Goal: Task Accomplishment & Management: Contribute content

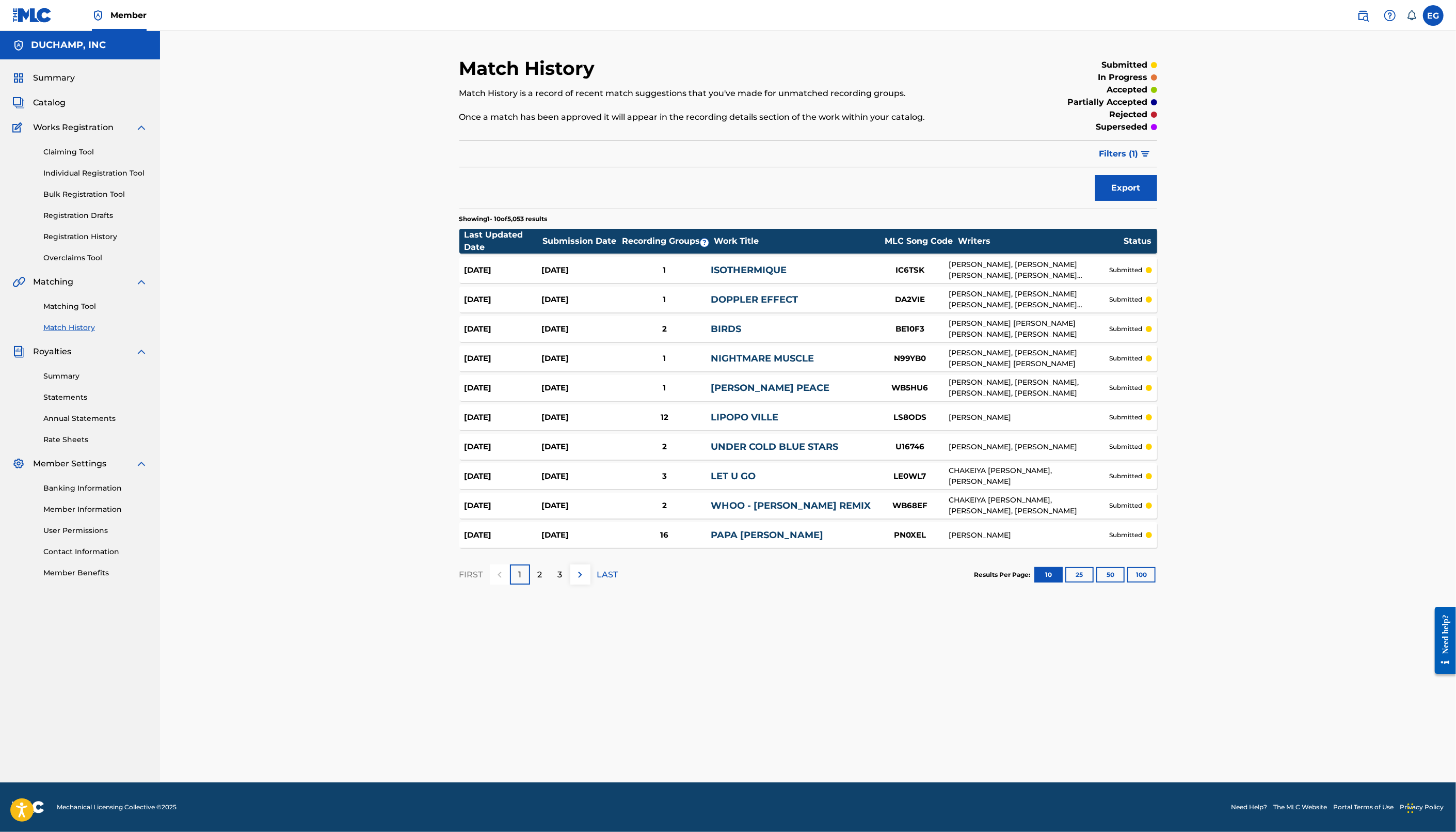
click at [80, 259] on link "Overclaims Tool" at bounding box center [95, 258] width 104 height 11
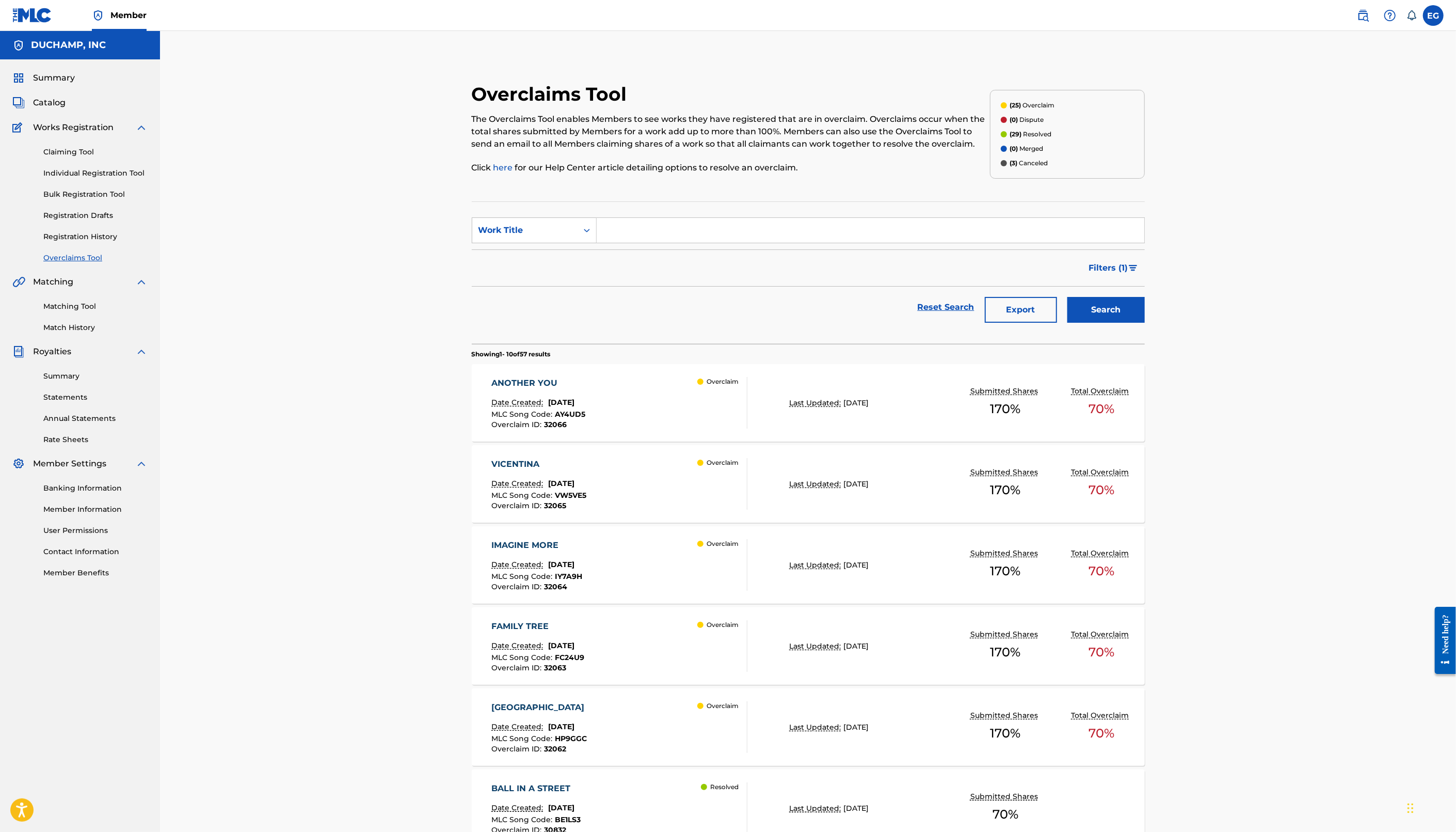
click at [1122, 270] on span "Filters ( 1 )" at bounding box center [1108, 267] width 39 height 12
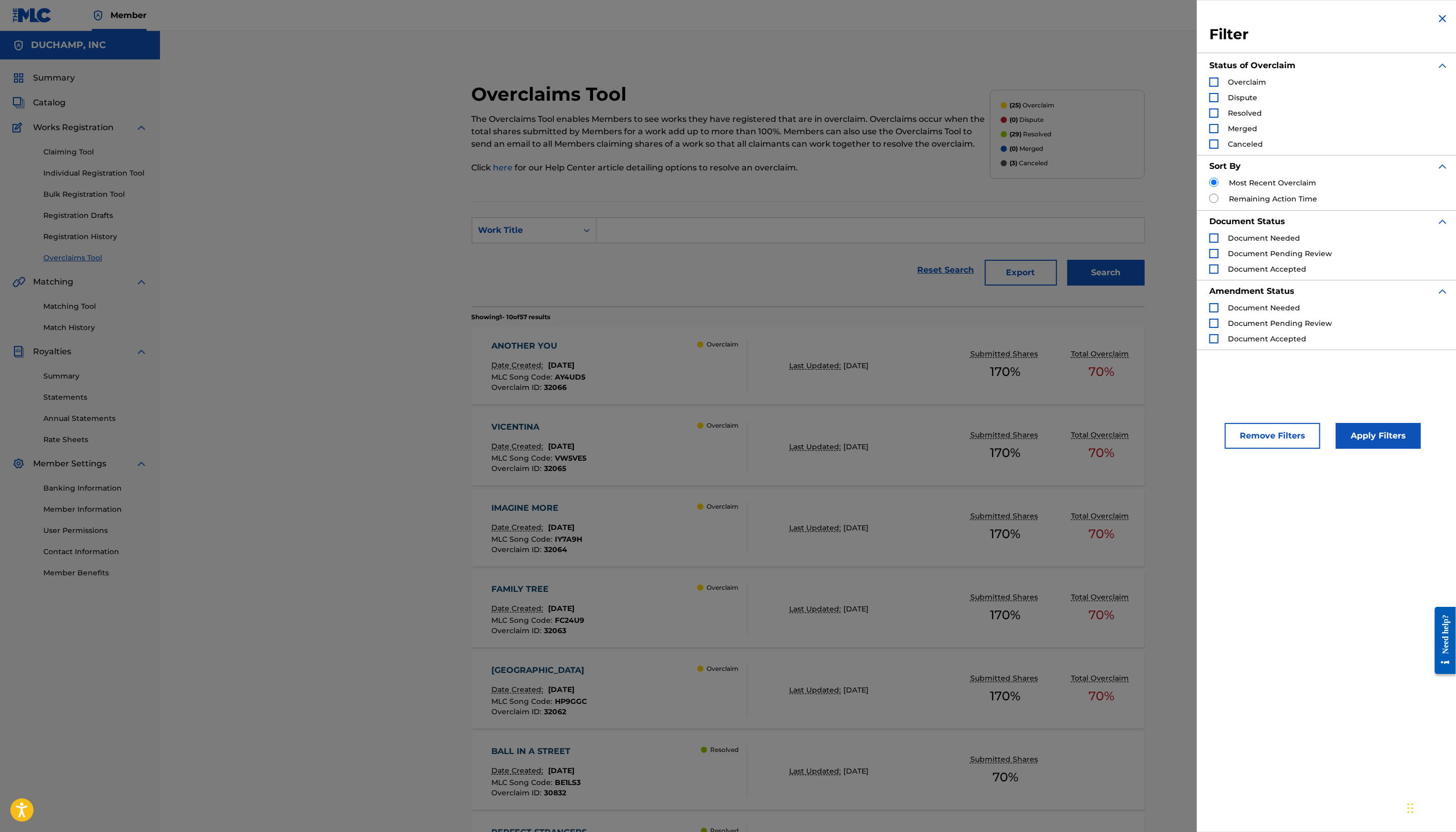
click at [1215, 82] on div "Search Form" at bounding box center [1214, 82] width 10 height 10
click at [1381, 438] on button "Apply Filters" at bounding box center [1378, 436] width 85 height 26
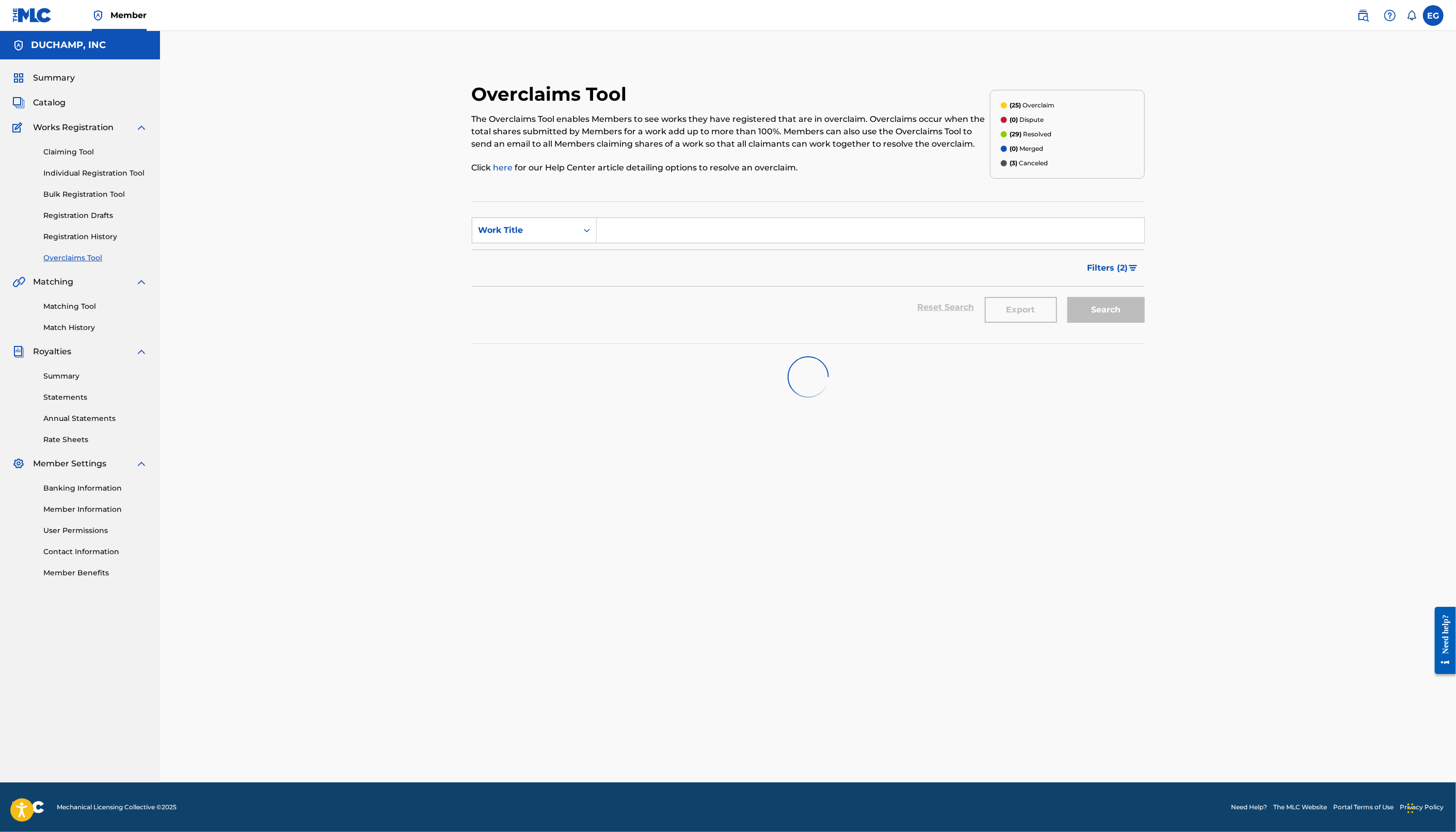
click at [1116, 266] on span "Filters ( 2 )" at bounding box center [1107, 267] width 41 height 12
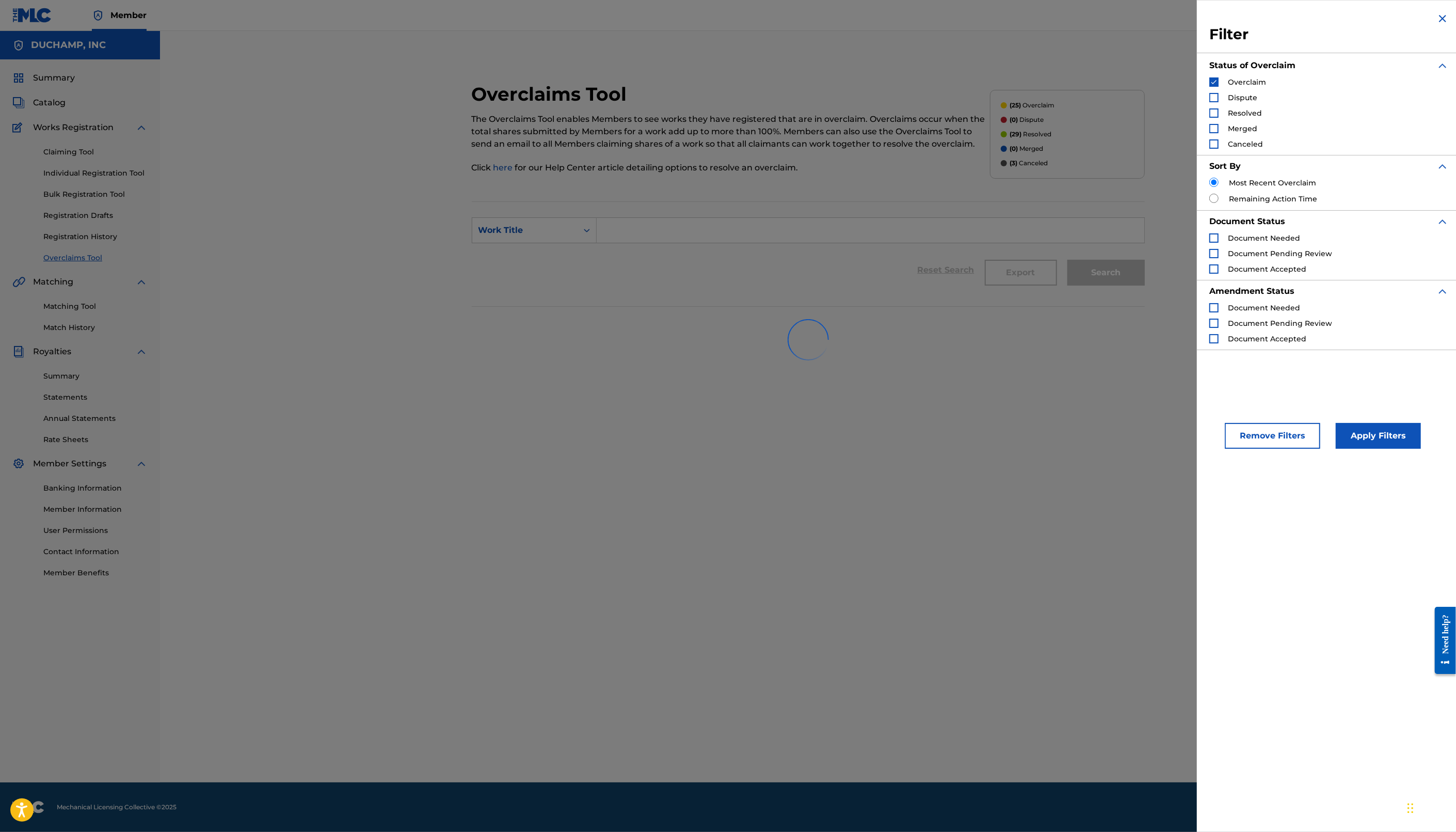
click at [1211, 180] on input "Search Form" at bounding box center [1214, 182] width 10 height 10
click at [1439, 20] on img "Search Form" at bounding box center [1442, 18] width 12 height 12
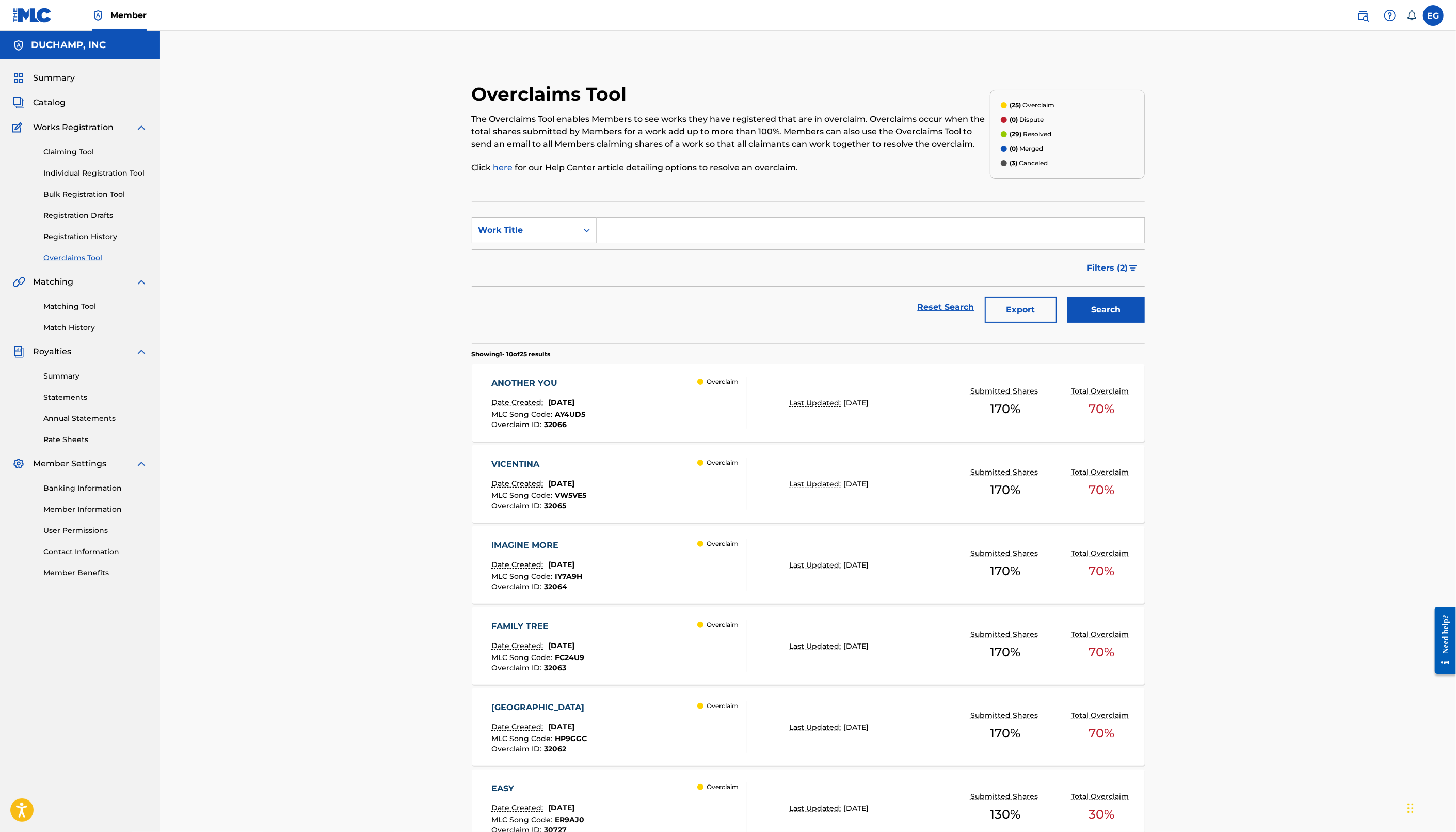
click at [693, 408] on div "ANOTHER YOU Date Created: [DATE] MLC Song Code : AY4UD5 Overclaim ID : 32066 Ov…" at bounding box center [620, 402] width 256 height 52
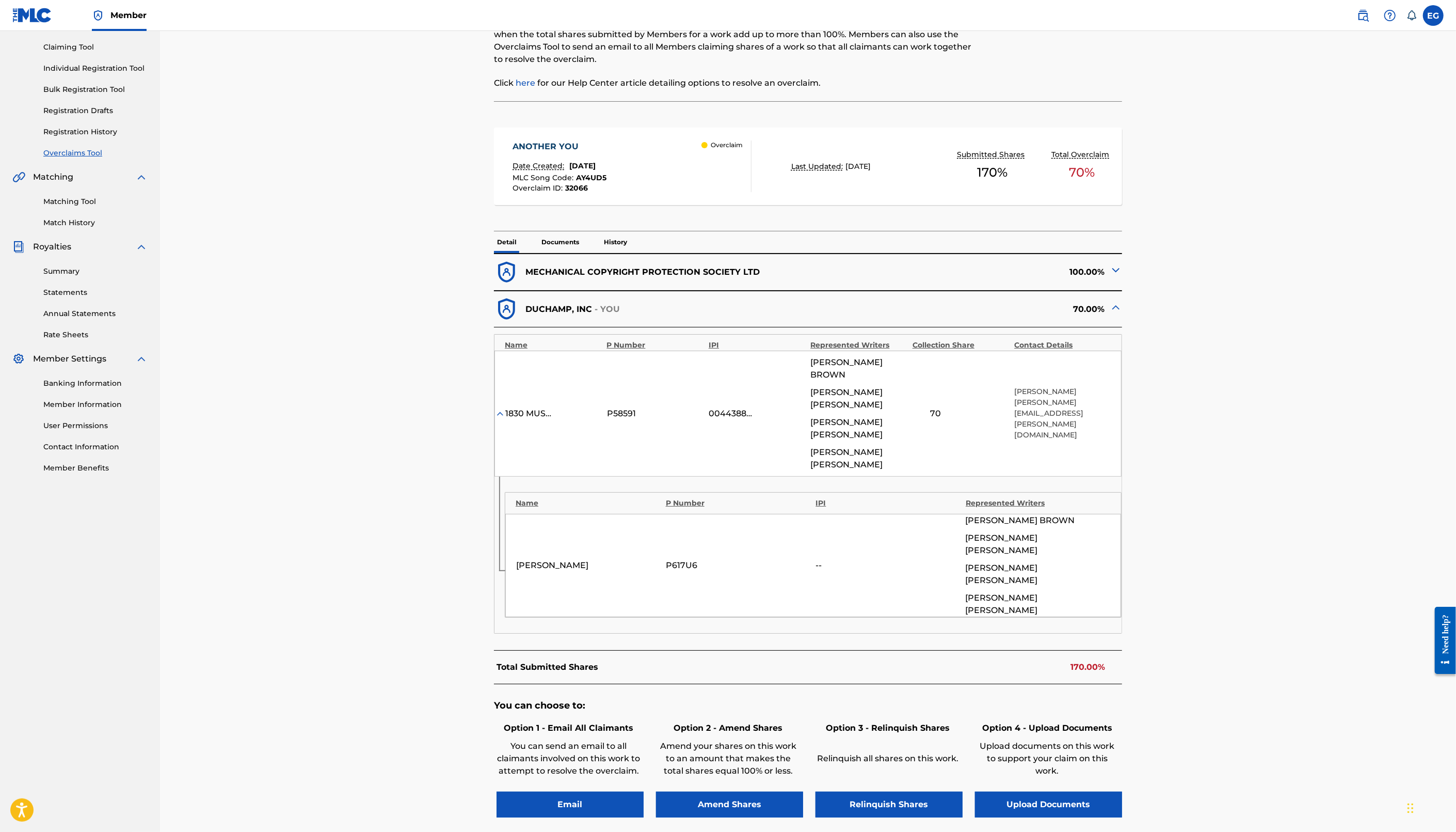
scroll to position [165, 0]
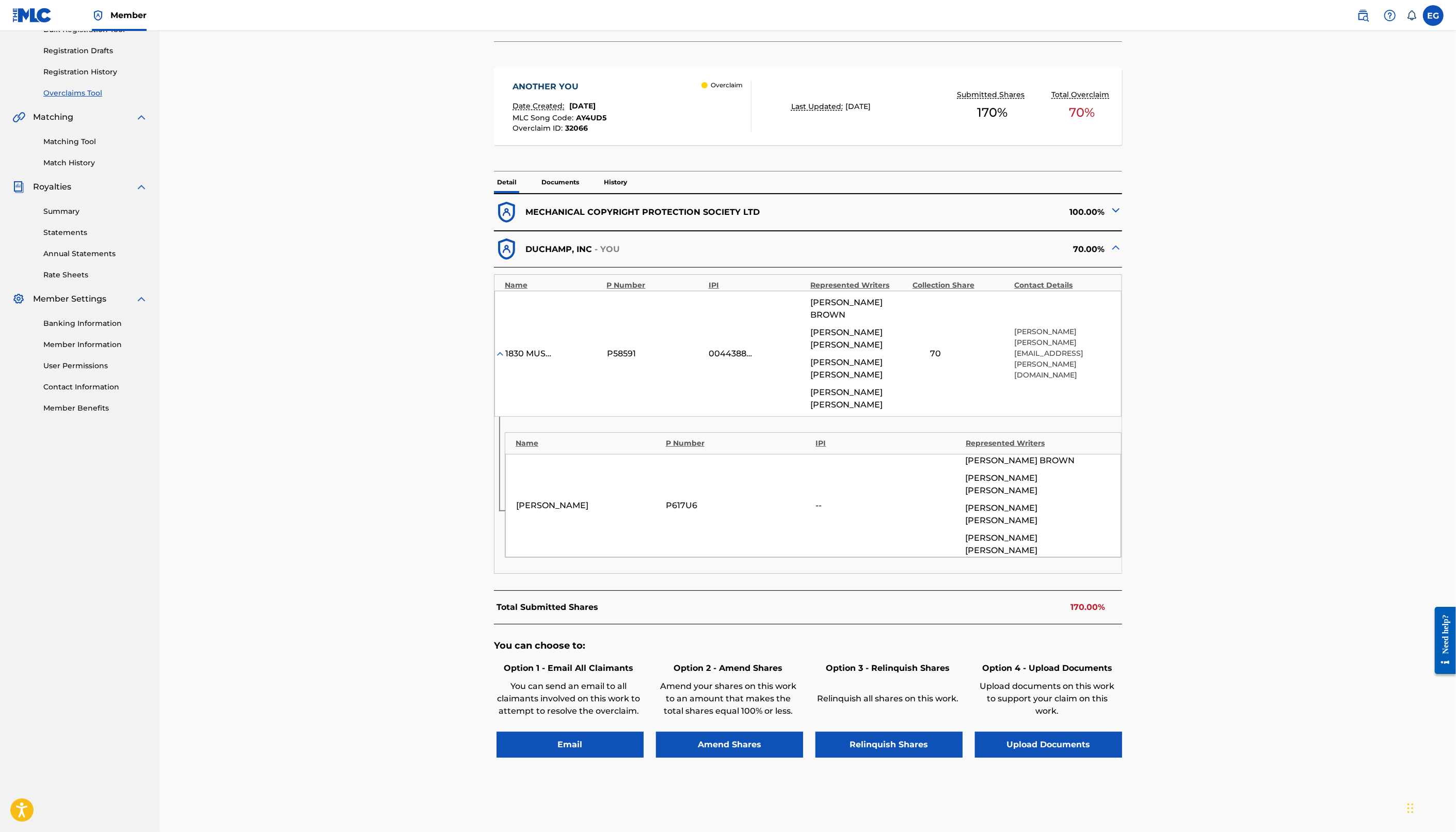
click at [557, 179] on p "Documents" at bounding box center [560, 182] width 44 height 22
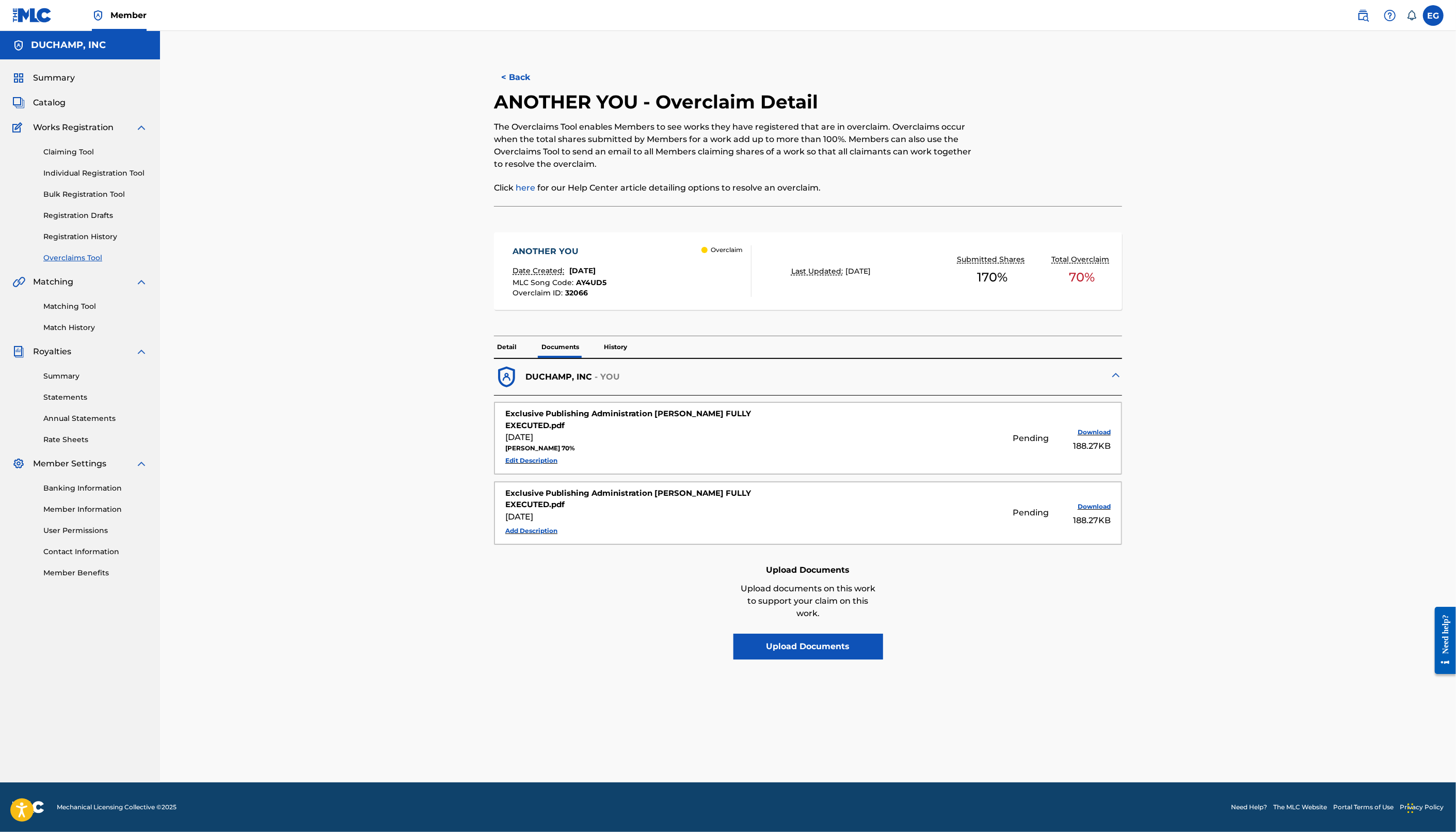
click at [515, 83] on button "< Back" at bounding box center [525, 78] width 62 height 26
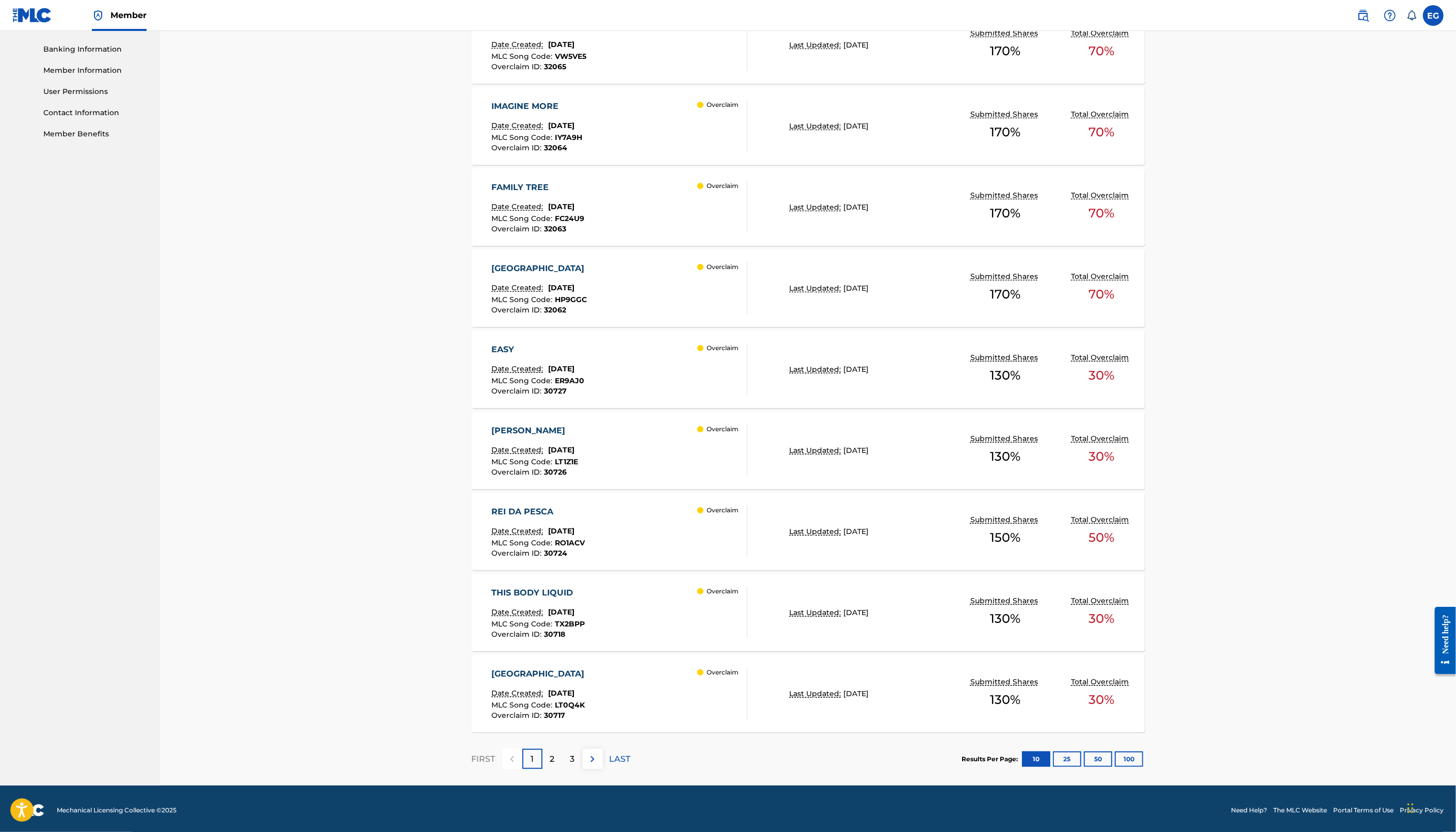
scroll to position [441, 0]
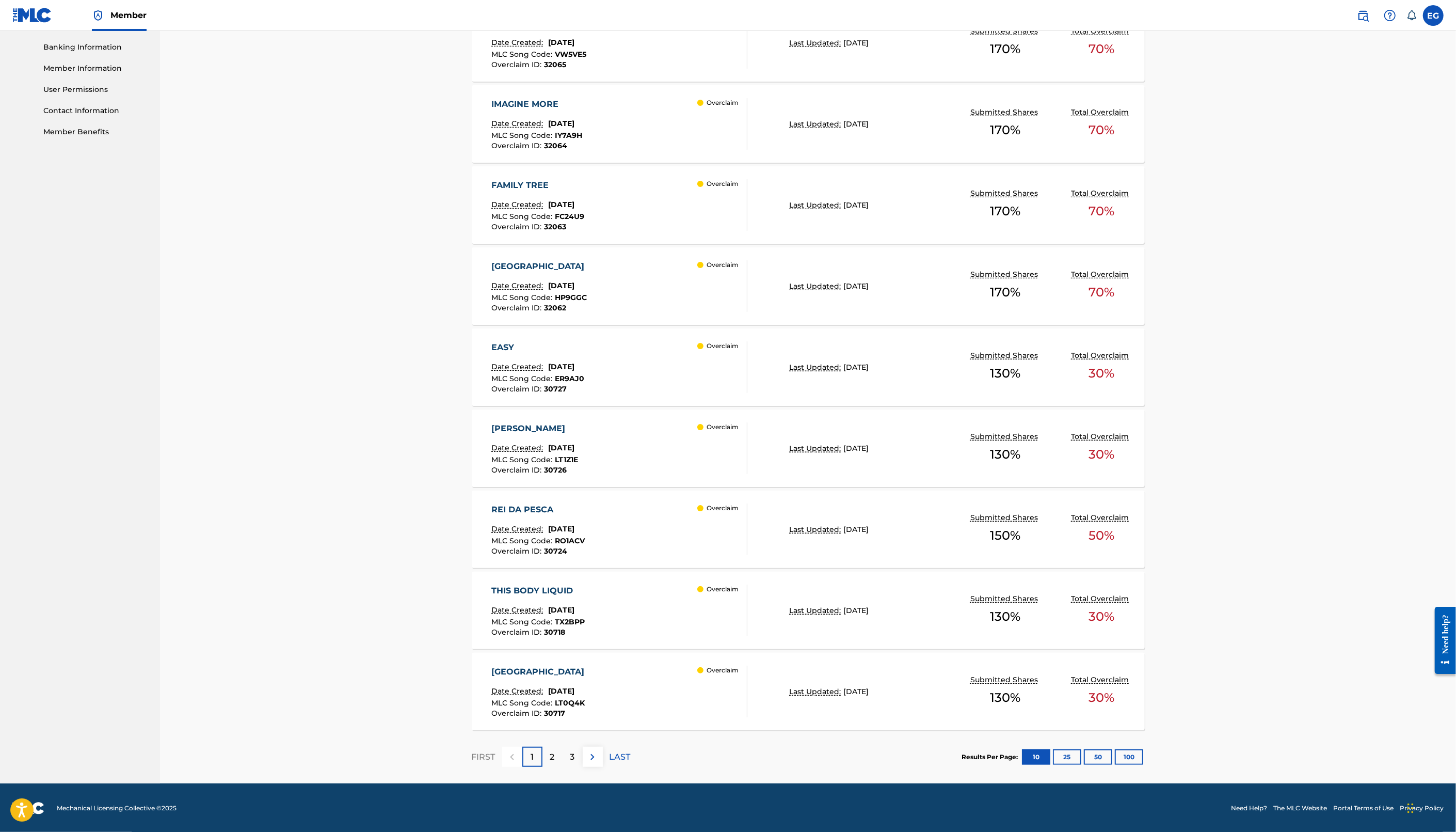
click at [558, 758] on div "2" at bounding box center [552, 756] width 20 height 20
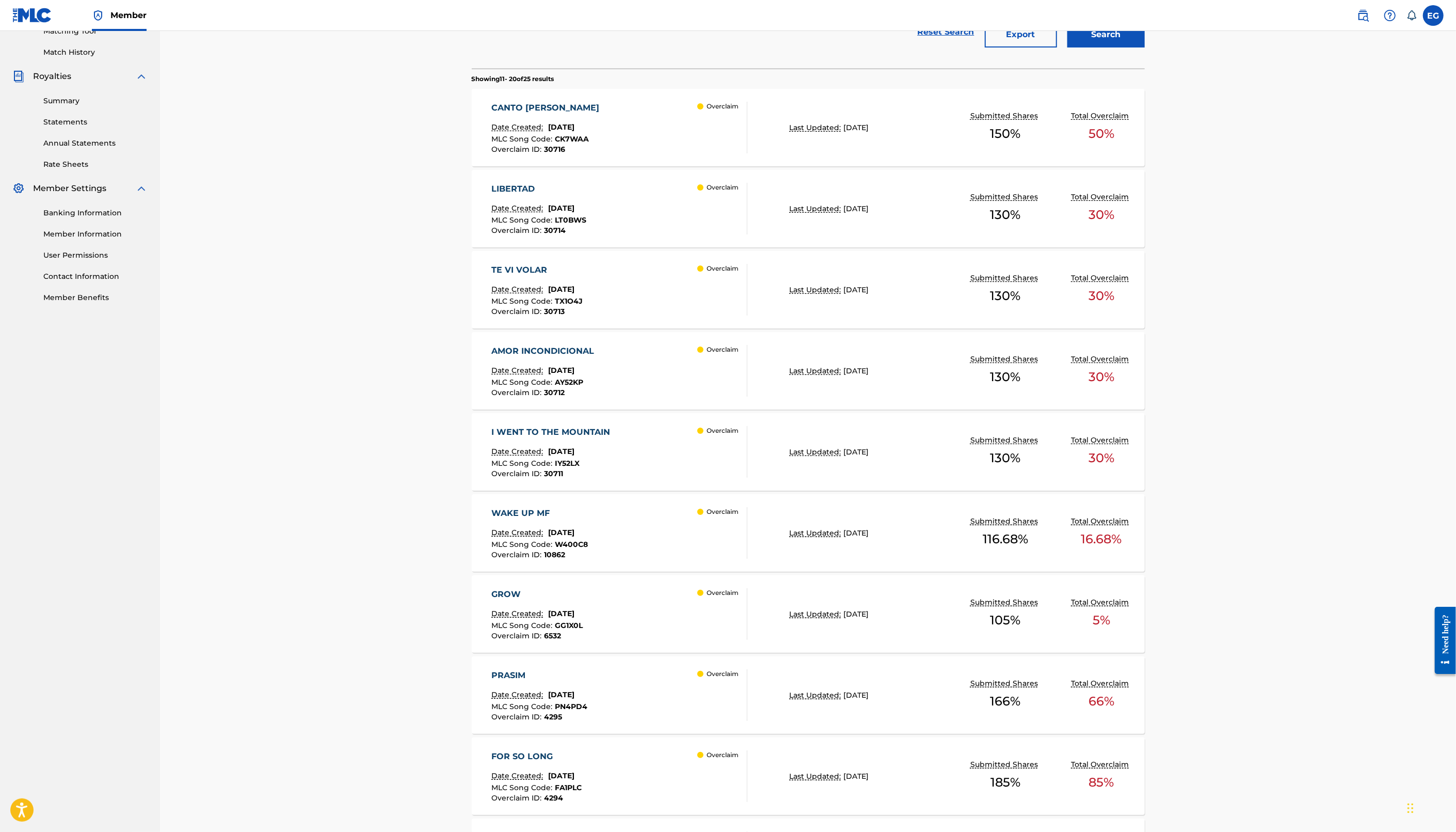
scroll to position [249, 0]
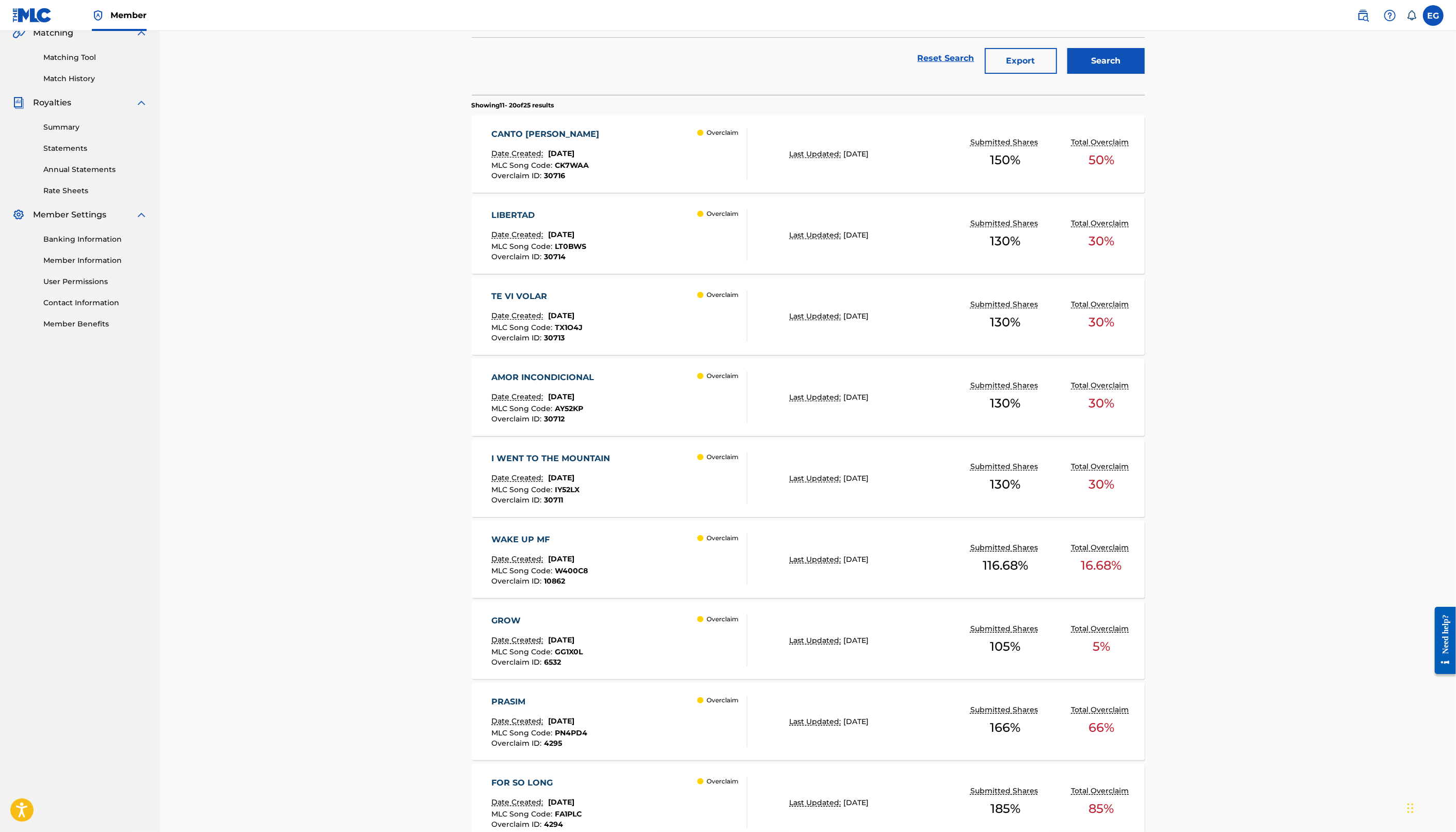
click at [629, 309] on div "TE VI VOLAR Date Created: [DATE] MLC Song Code : TX1O4J Overclaim ID : 30713 Ov…" at bounding box center [620, 316] width 256 height 52
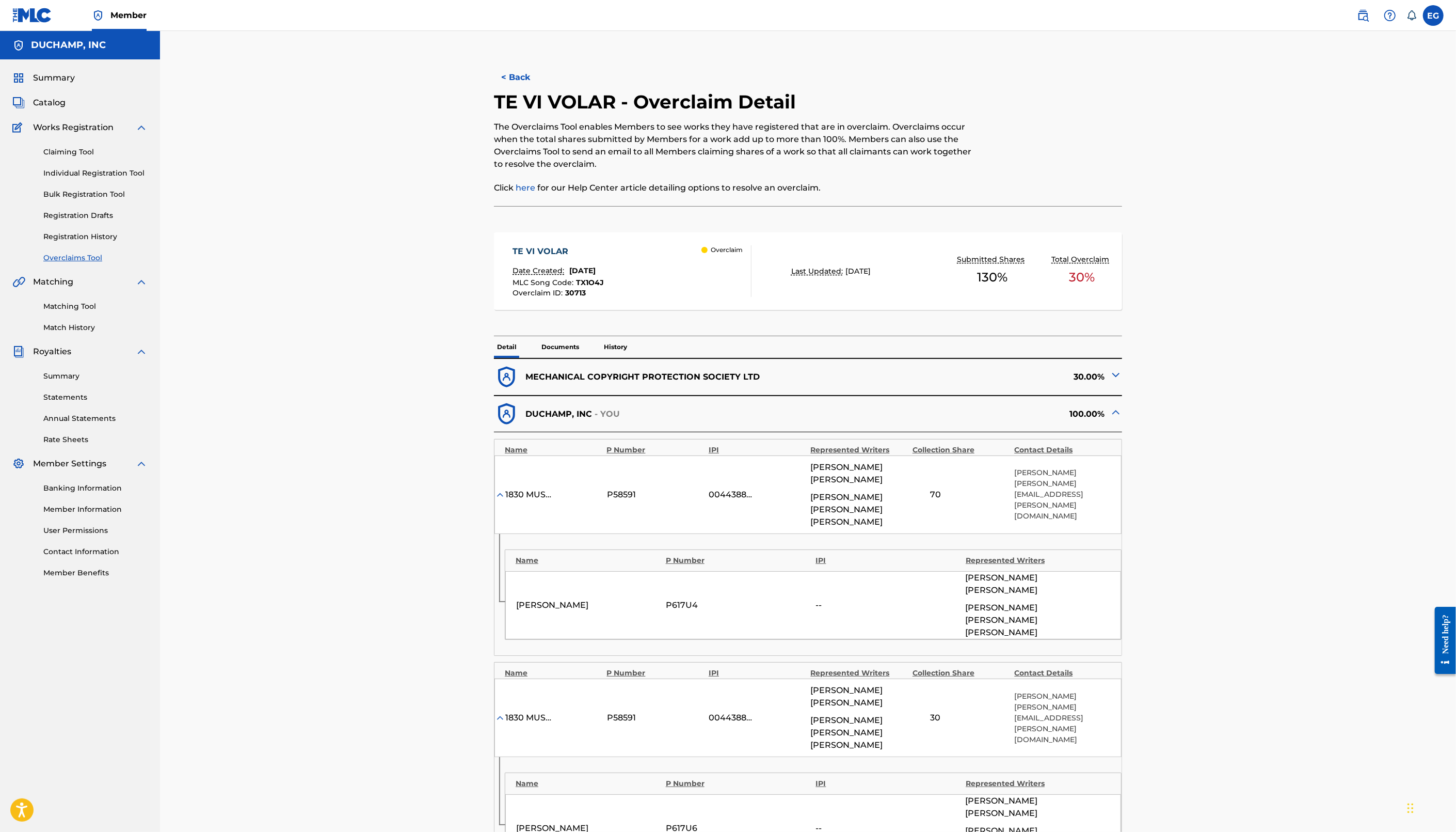
click at [558, 346] on p "Documents" at bounding box center [560, 346] width 44 height 22
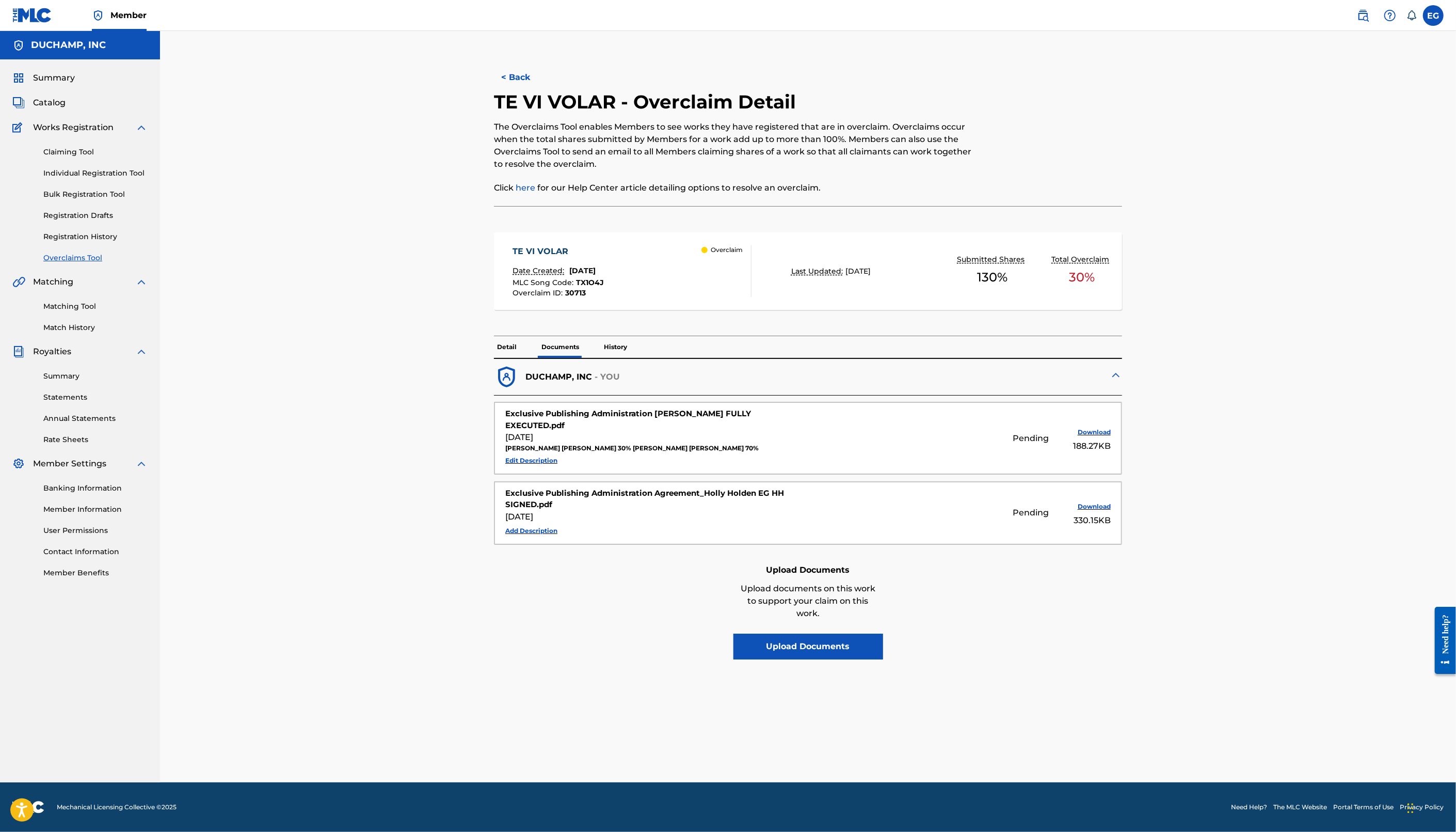
click at [1097, 439] on button "Download" at bounding box center [1084, 432] width 52 height 15
click at [1094, 514] on button "Download" at bounding box center [1084, 506] width 52 height 15
click at [1095, 435] on button "Download" at bounding box center [1084, 432] width 52 height 15
click at [513, 78] on button "< Back" at bounding box center [525, 78] width 62 height 26
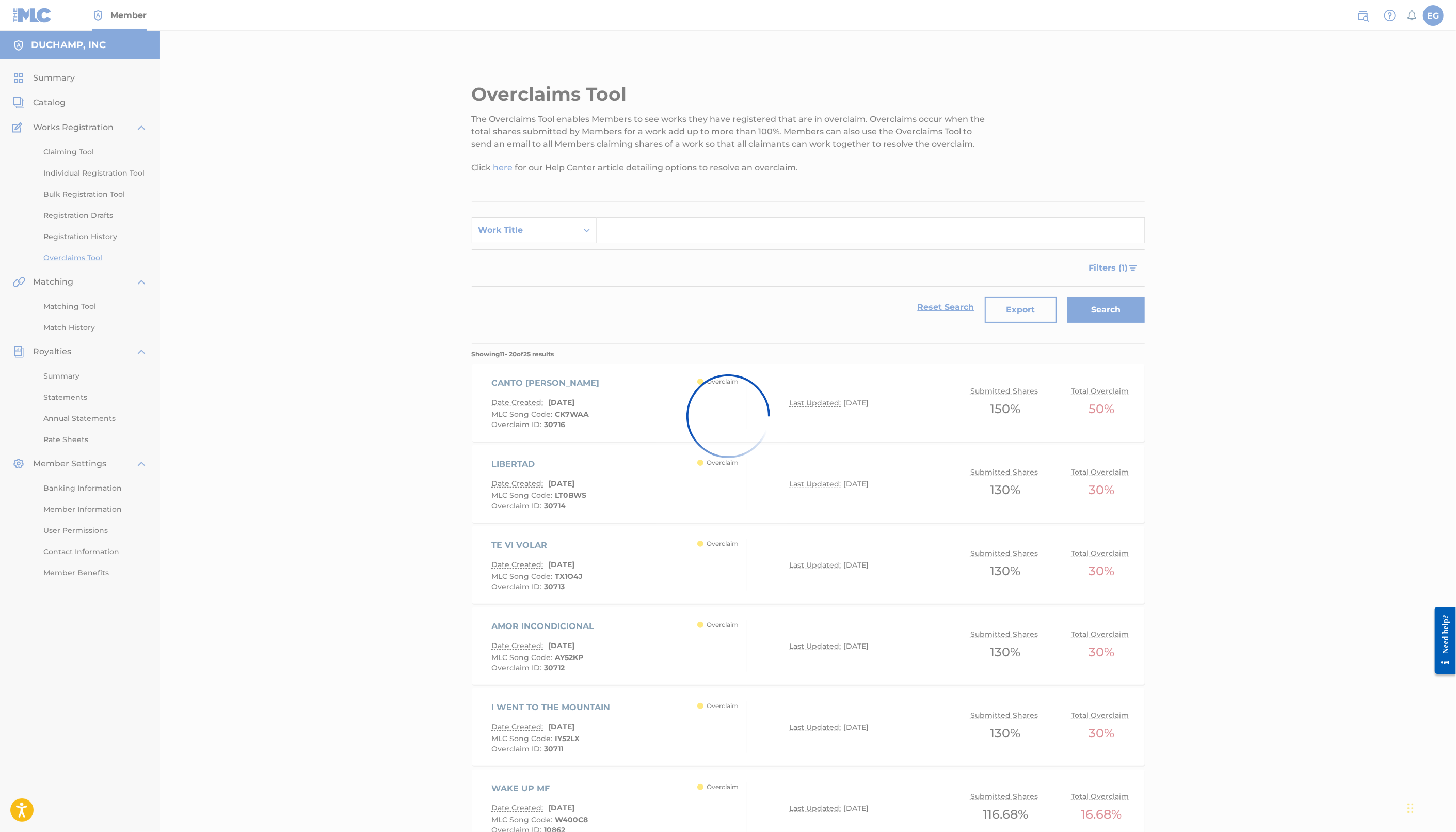
scroll to position [249, 0]
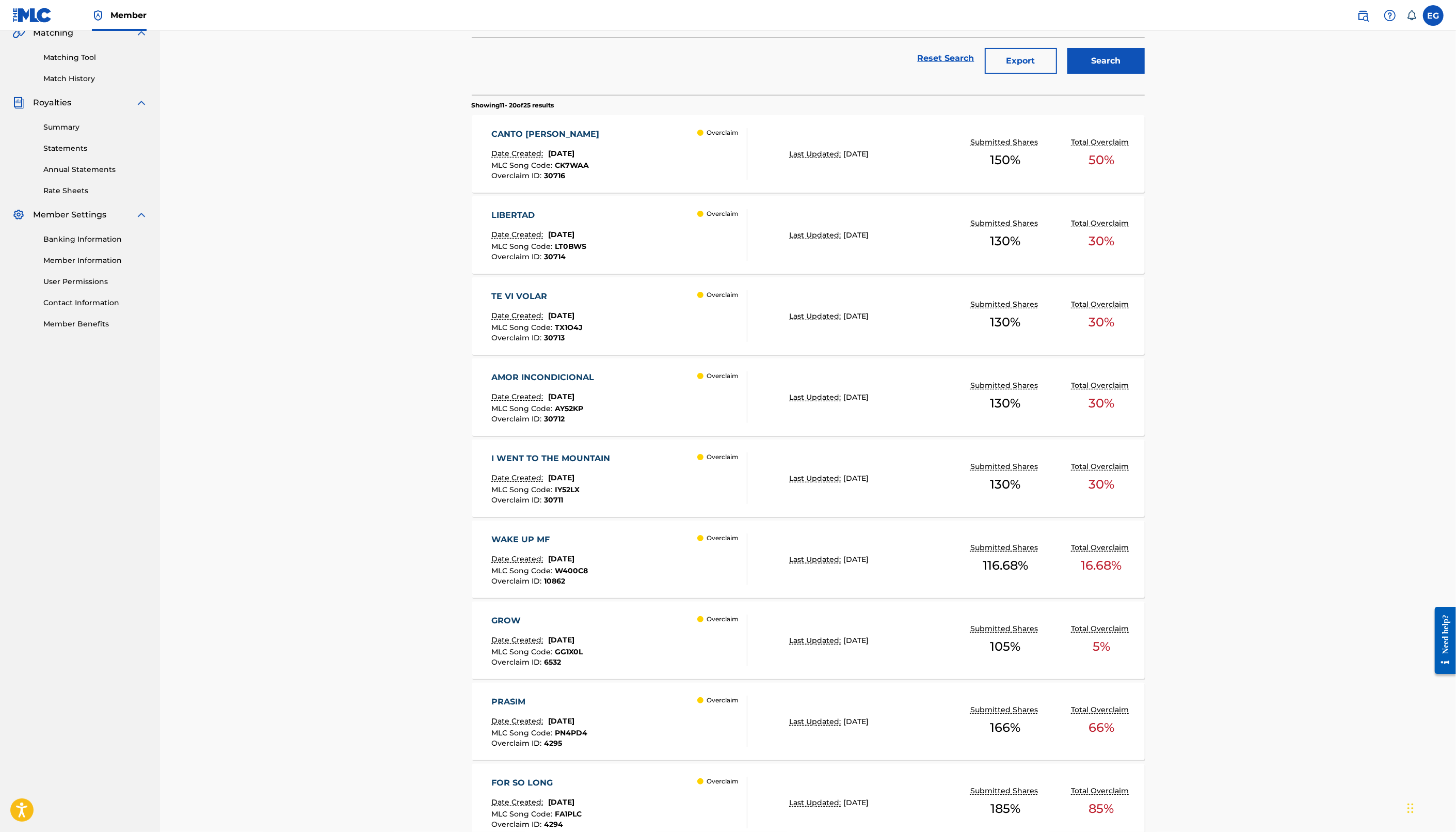
click at [663, 141] on div "CANTO [PERSON_NAME] Date Created: [DATE] MLC Song Code : CK7WAA Overclaim ID : …" at bounding box center [620, 154] width 256 height 52
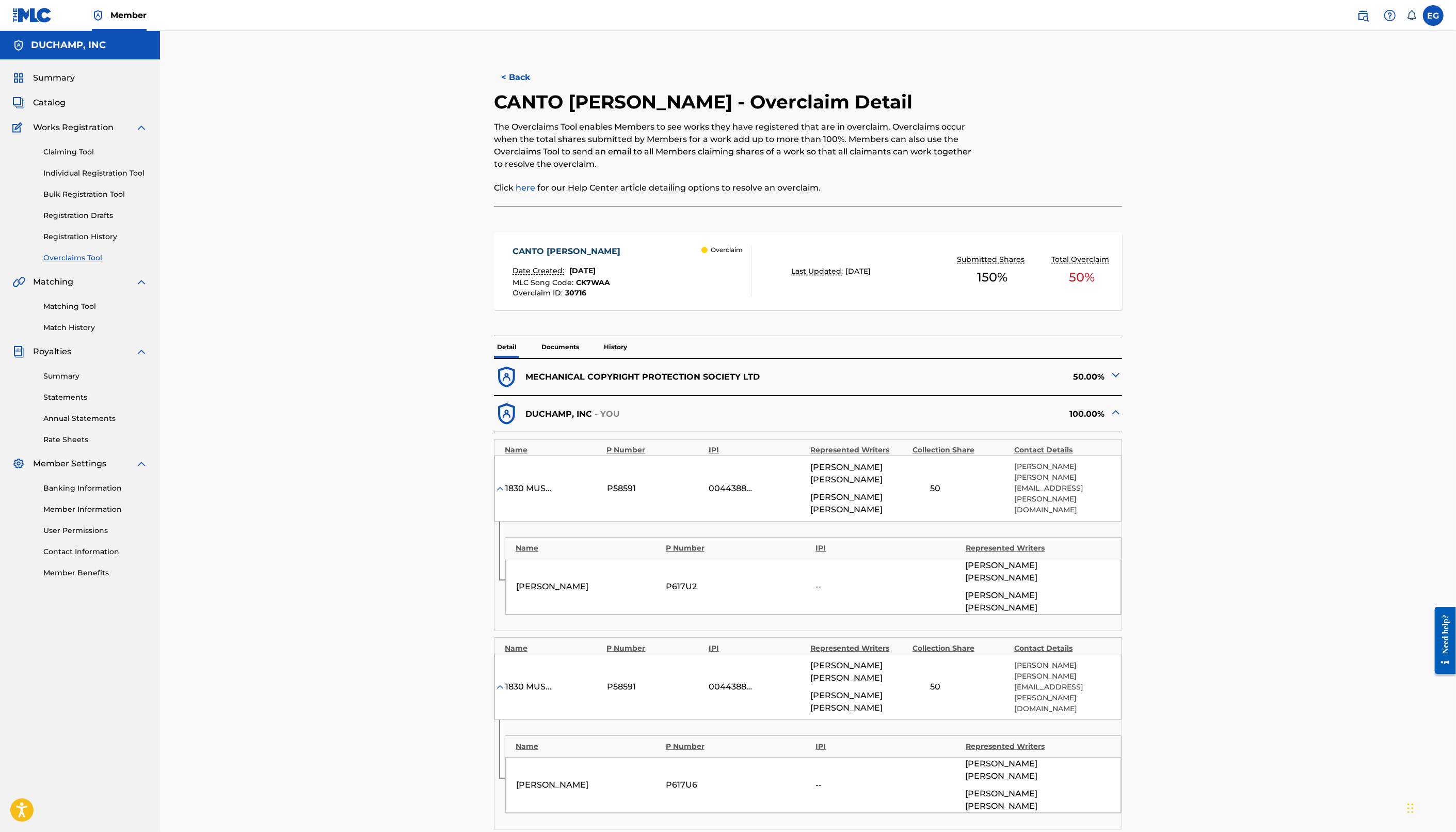
click at [556, 346] on p "Documents" at bounding box center [560, 346] width 44 height 22
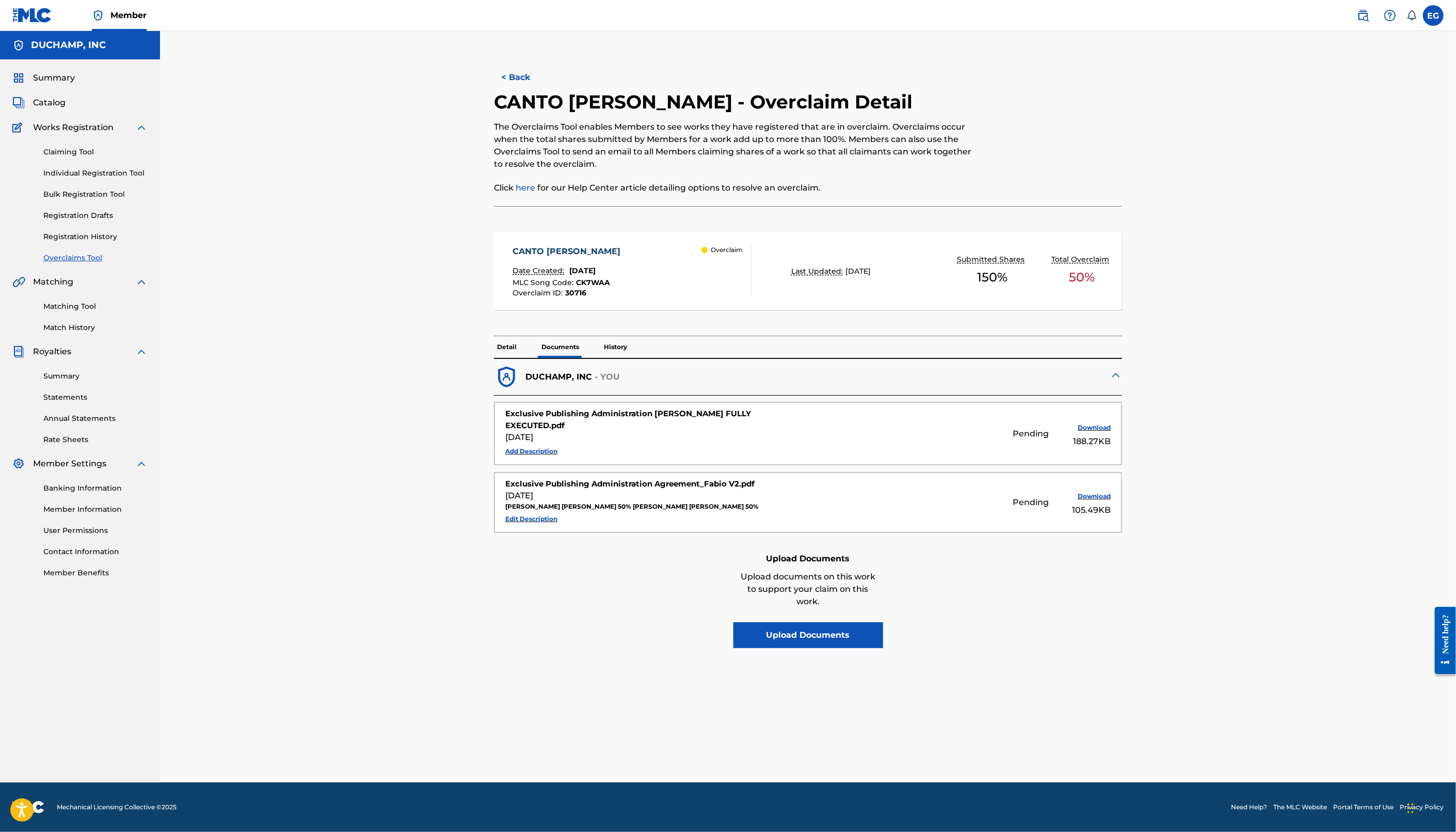
click at [507, 79] on button "< Back" at bounding box center [525, 78] width 62 height 26
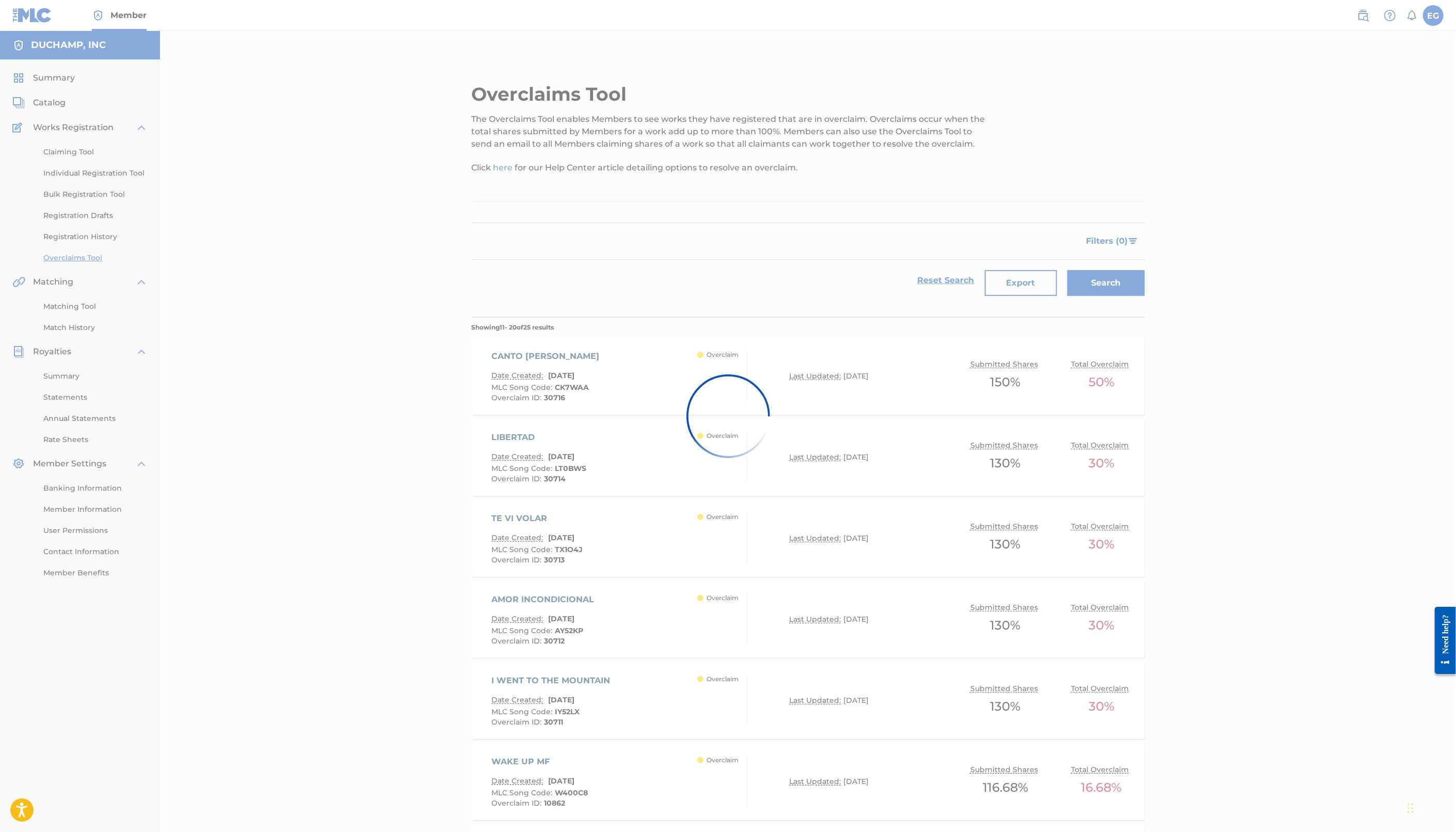
scroll to position [249, 0]
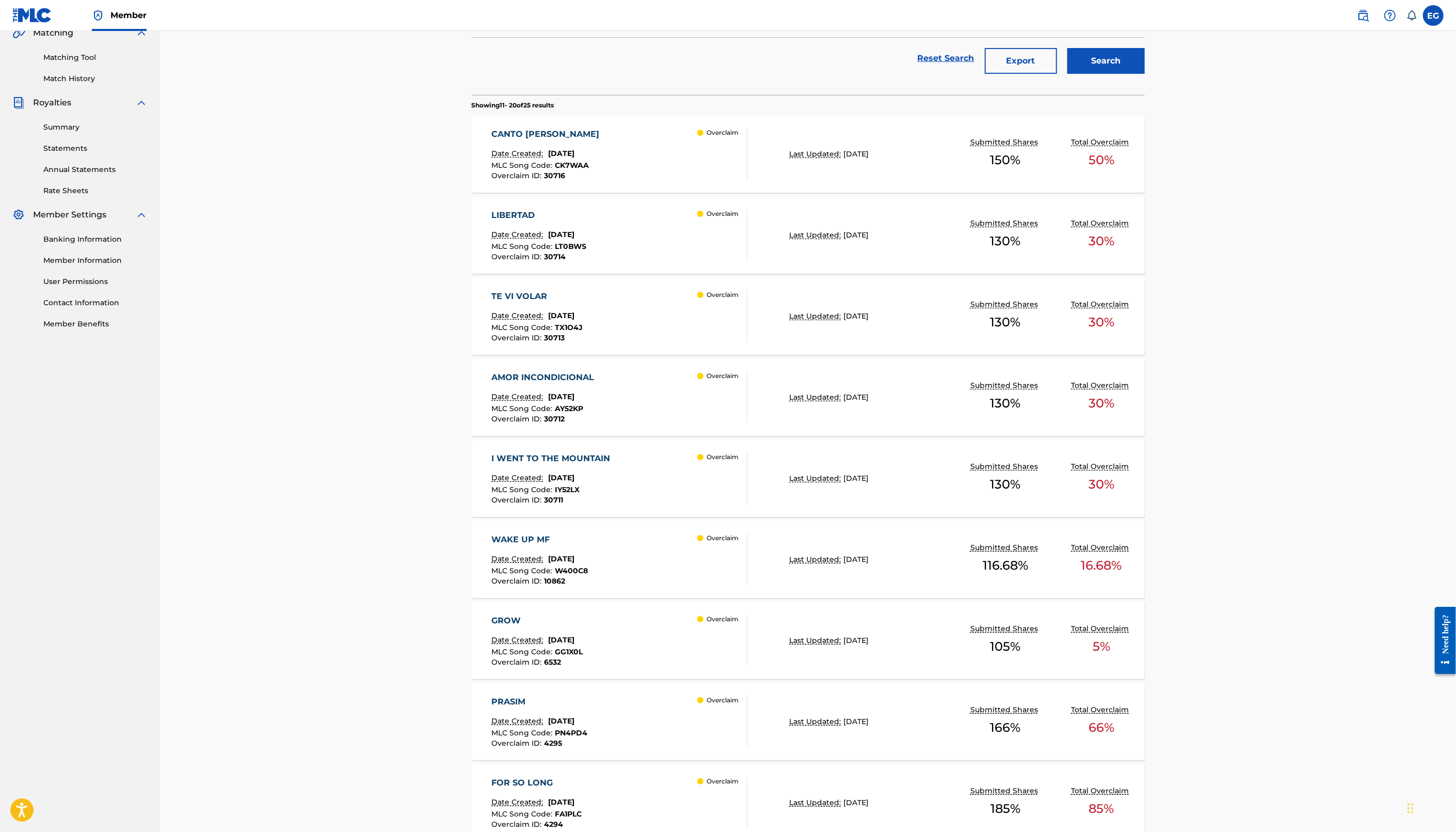
click at [644, 395] on div "AMOR INCONDICIONAL Date Created: [DATE] MLC Song Code : AY52KP Overclaim ID : 3…" at bounding box center [620, 397] width 256 height 52
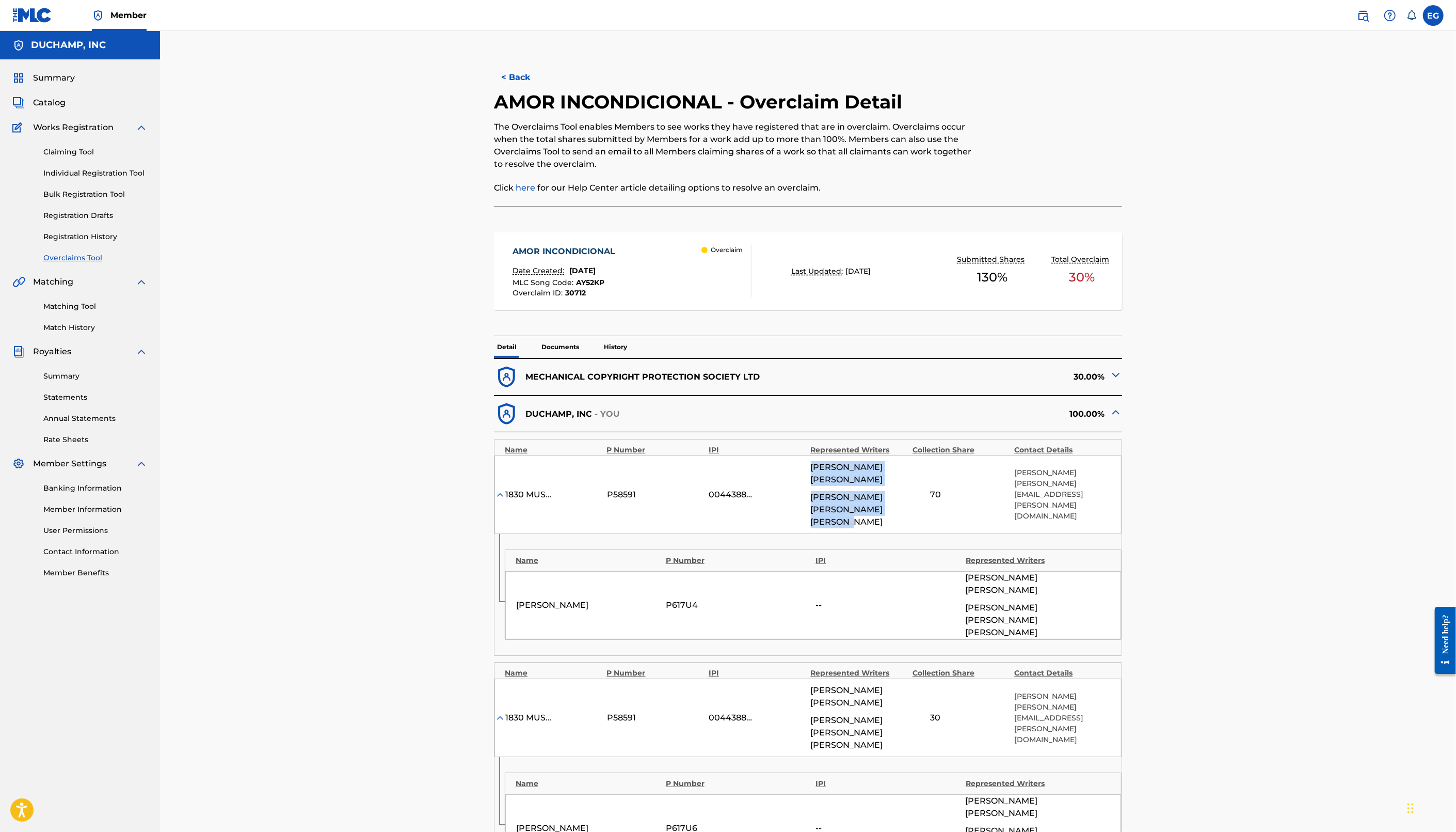
drag, startPoint x: 916, startPoint y: 507, endPoint x: 803, endPoint y: 464, distance: 120.9
click at [803, 464] on div "1830 MUSIC P58591 00443889221 [PERSON_NAME] [PERSON_NAME] [PERSON_NAME] [PERSON…" at bounding box center [808, 494] width 627 height 78
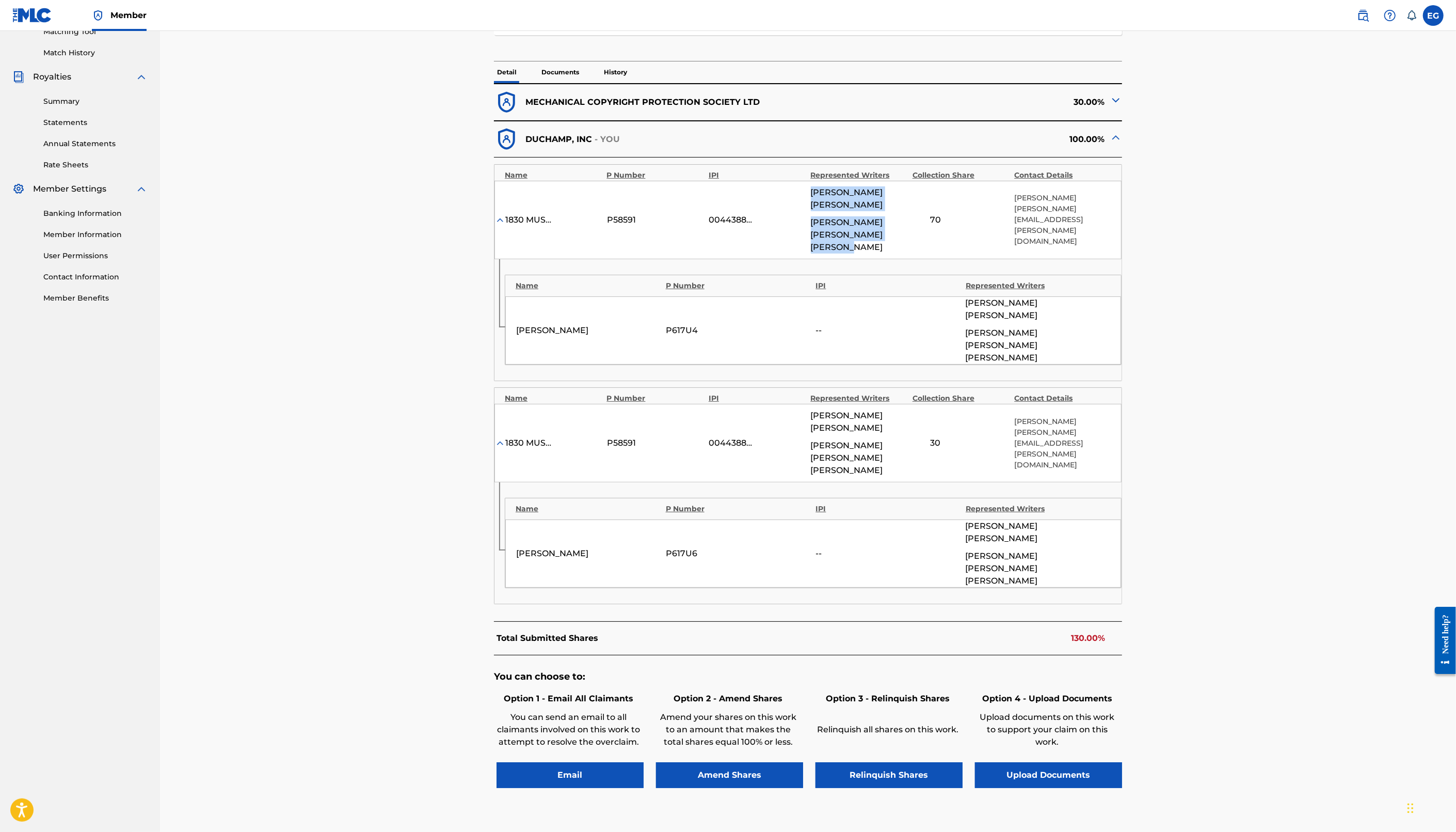
scroll to position [274, 0]
click at [1053, 762] on button "Upload Documents" at bounding box center [1048, 775] width 147 height 26
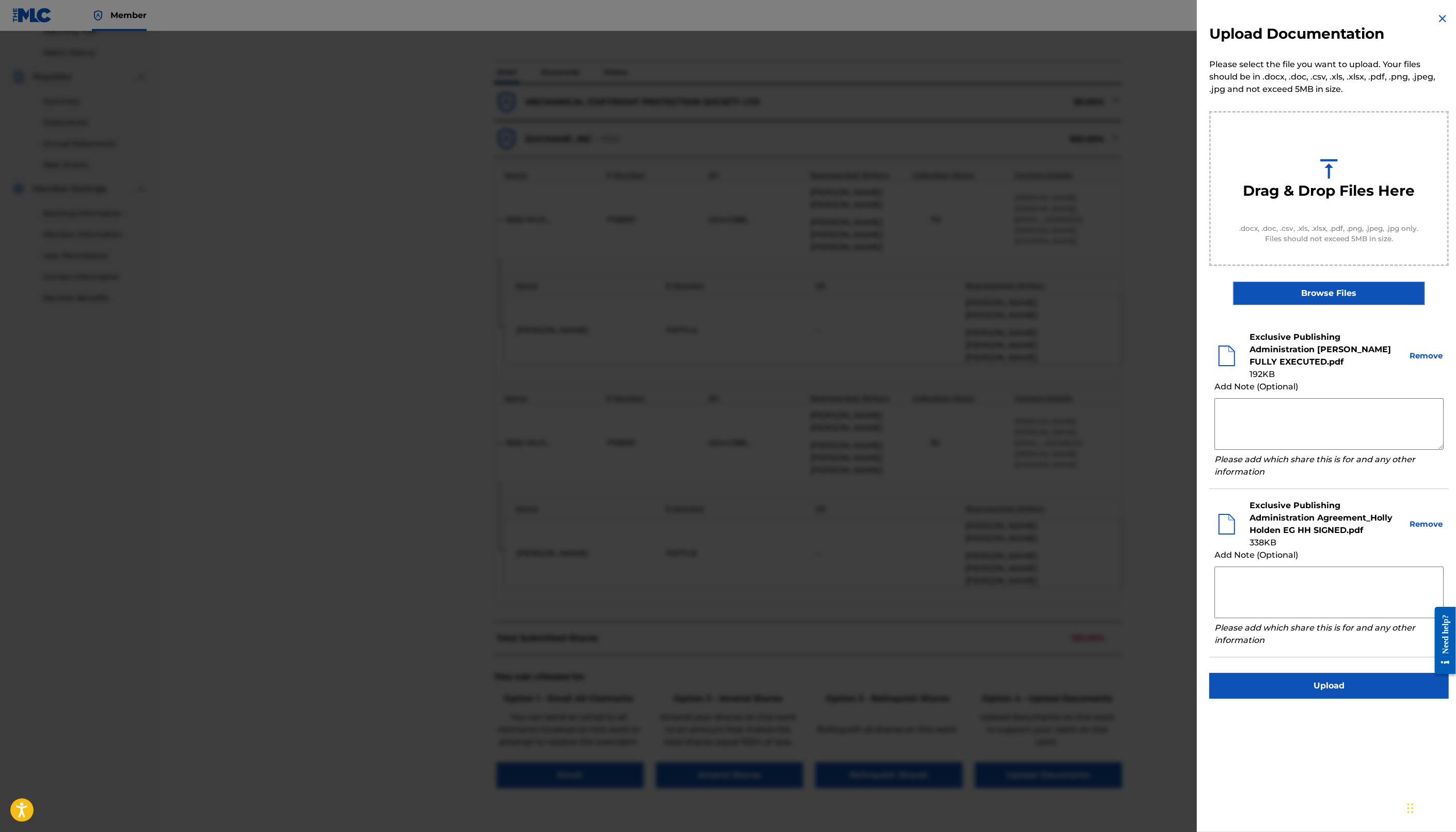
click at [1273, 579] on textarea at bounding box center [1329, 592] width 229 height 52
paste textarea "[PERSON_NAME]"
type textarea "[PERSON_NAME]"
click at [1068, 486] on div at bounding box center [728, 447] width 1456 height 832
click at [1442, 18] on img at bounding box center [1442, 18] width 12 height 12
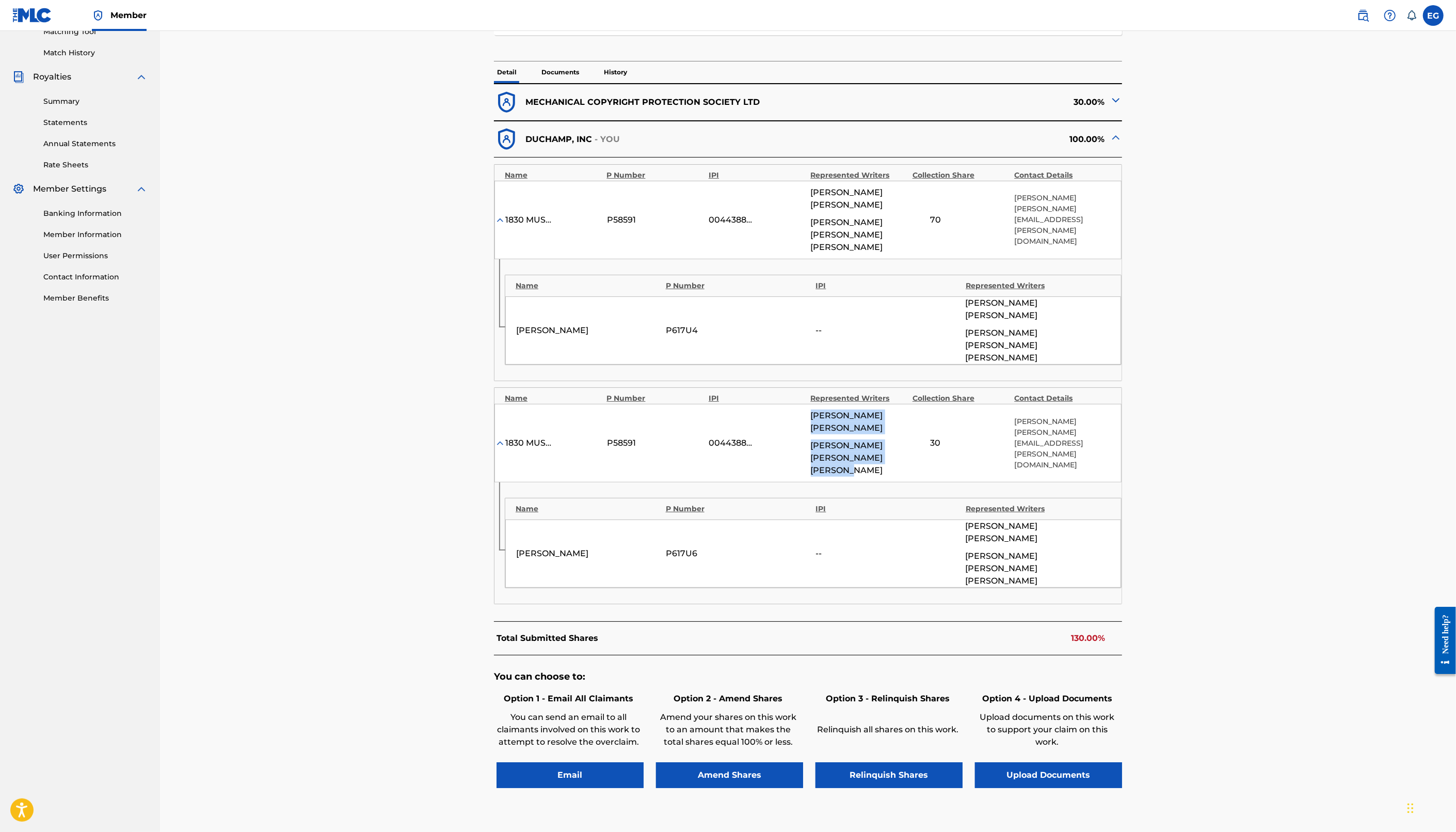
drag, startPoint x: 892, startPoint y: 429, endPoint x: 809, endPoint y: 390, distance: 91.7
click at [809, 404] on div "1830 MUSIC P58591 00443889221 [PERSON_NAME] [PERSON_NAME] [PERSON_NAME] [PERSON…" at bounding box center [808, 443] width 627 height 78
copy div "[PERSON_NAME] [PERSON_NAME] [PERSON_NAME] [PERSON_NAME]"
click at [1047, 762] on button "Upload Documents" at bounding box center [1048, 775] width 147 height 26
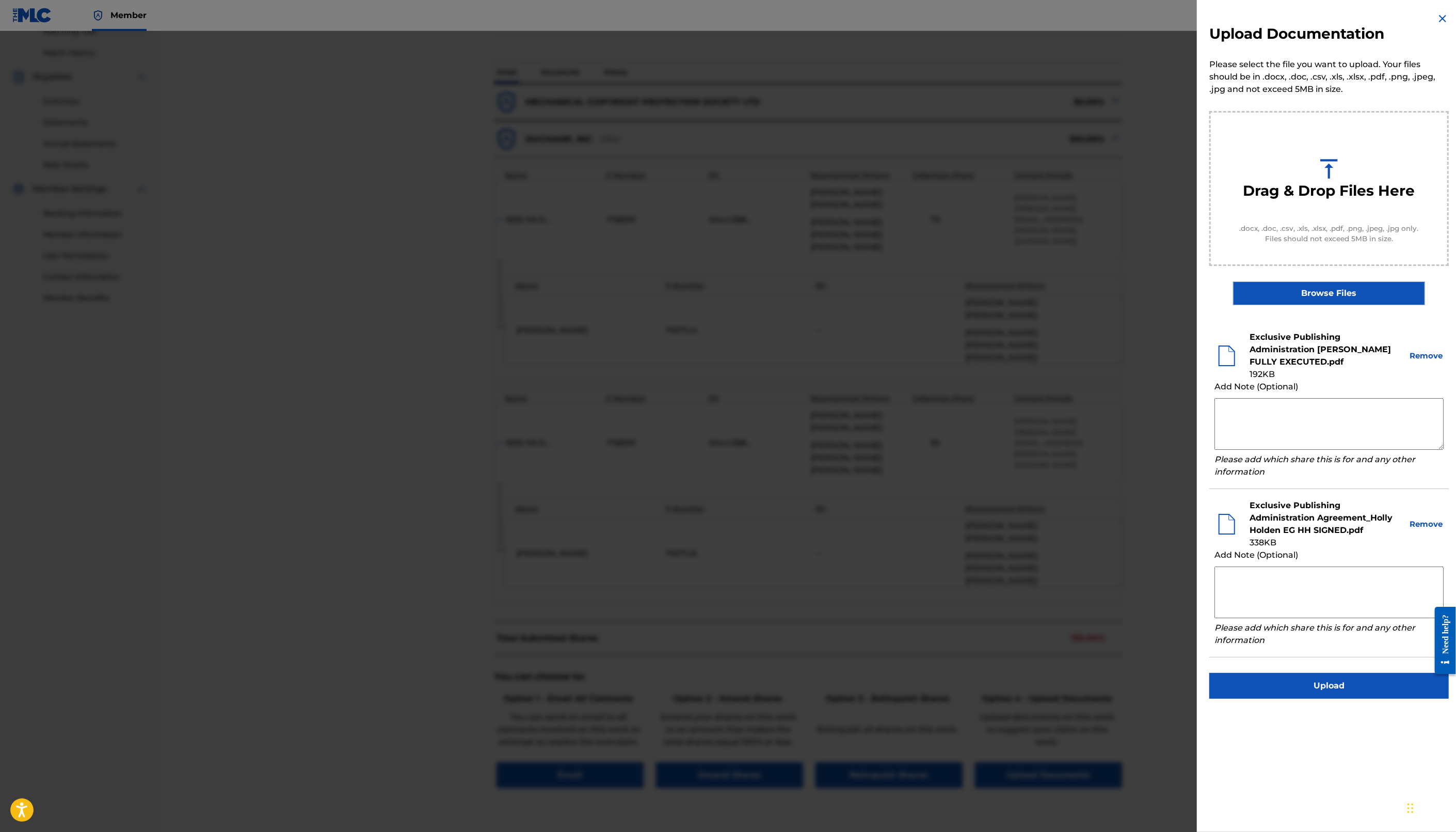
click at [1282, 586] on textarea at bounding box center [1329, 592] width 229 height 52
paste textarea "[PERSON_NAME] [PERSON_NAME] [PERSON_NAME] [PERSON_NAME]"
click at [1420, 567] on textarea "[PERSON_NAME] [PERSON_NAME] [PERSON_NAME] [PERSON_NAME]" at bounding box center [1329, 592] width 229 height 52
click at [1410, 589] on textarea "[PERSON_NAME] [PERSON_NAME] 30% [PERSON_NAME] [PERSON_NAME]" at bounding box center [1329, 592] width 229 height 52
type textarea "[PERSON_NAME] [PERSON_NAME] 30% [PERSON_NAME] [PERSON_NAME] 70%"
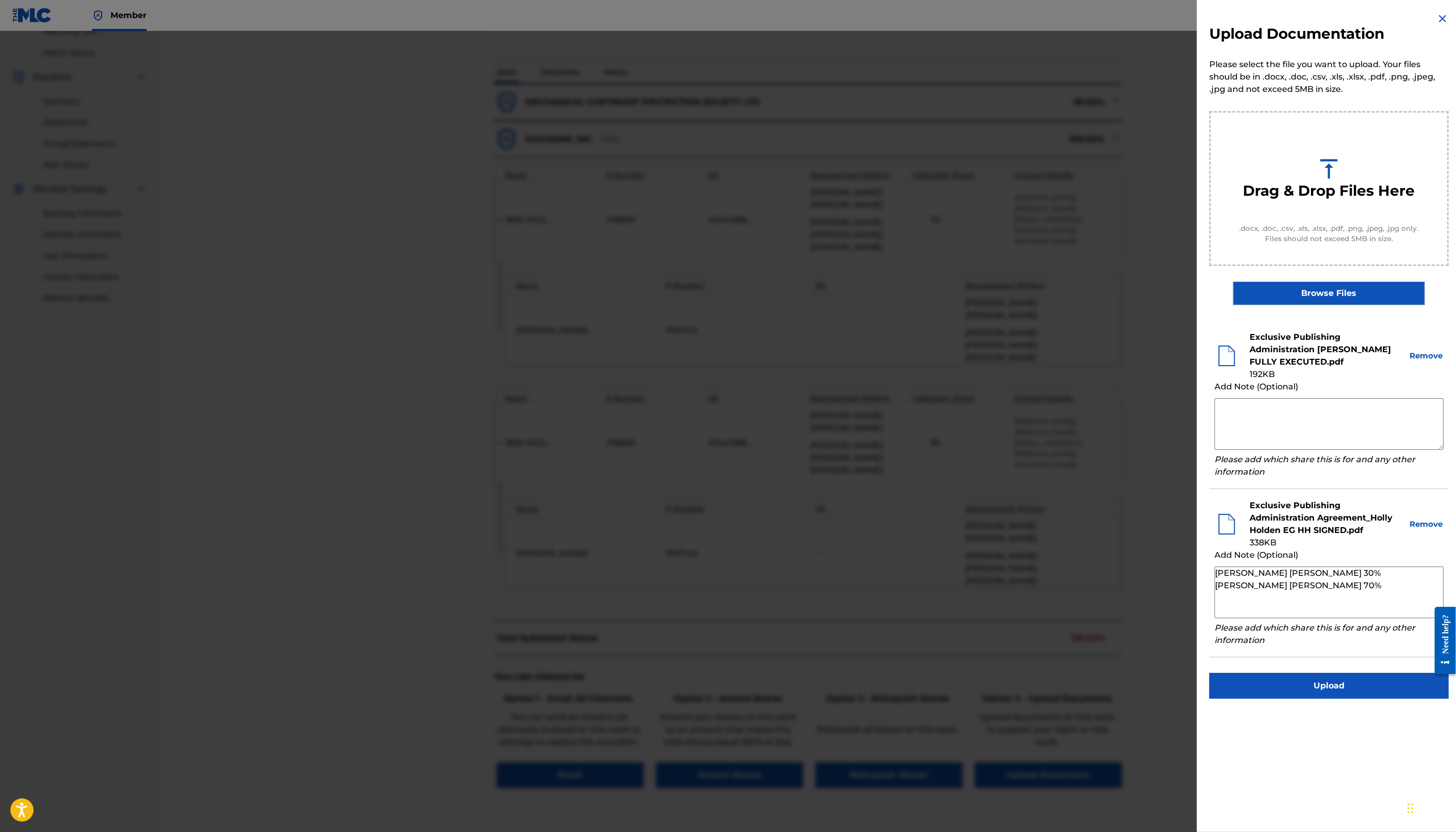
click at [1334, 687] on button "Upload" at bounding box center [1328, 686] width 239 height 26
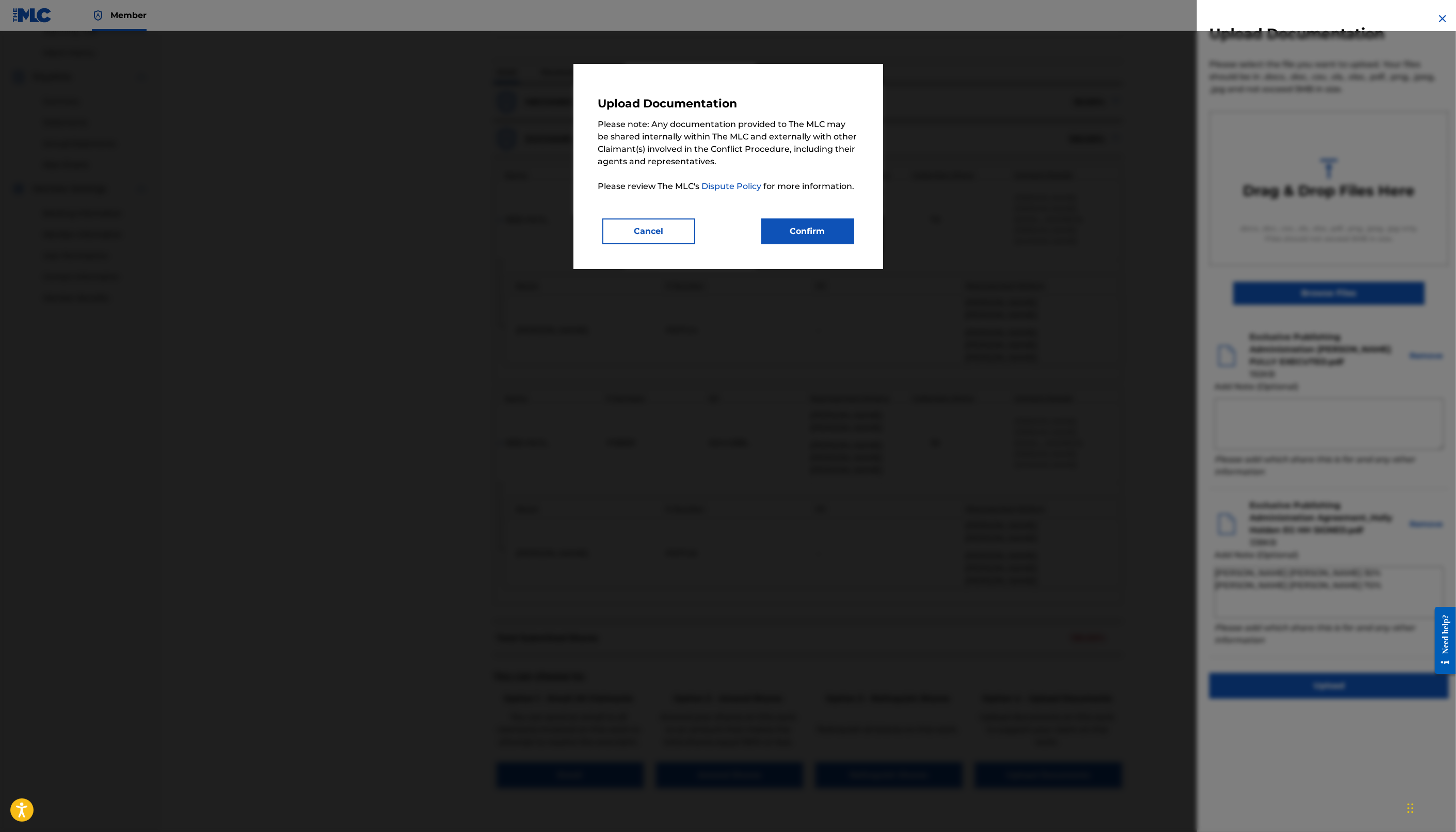
click at [819, 228] on button "Confirm" at bounding box center [808, 231] width 93 height 26
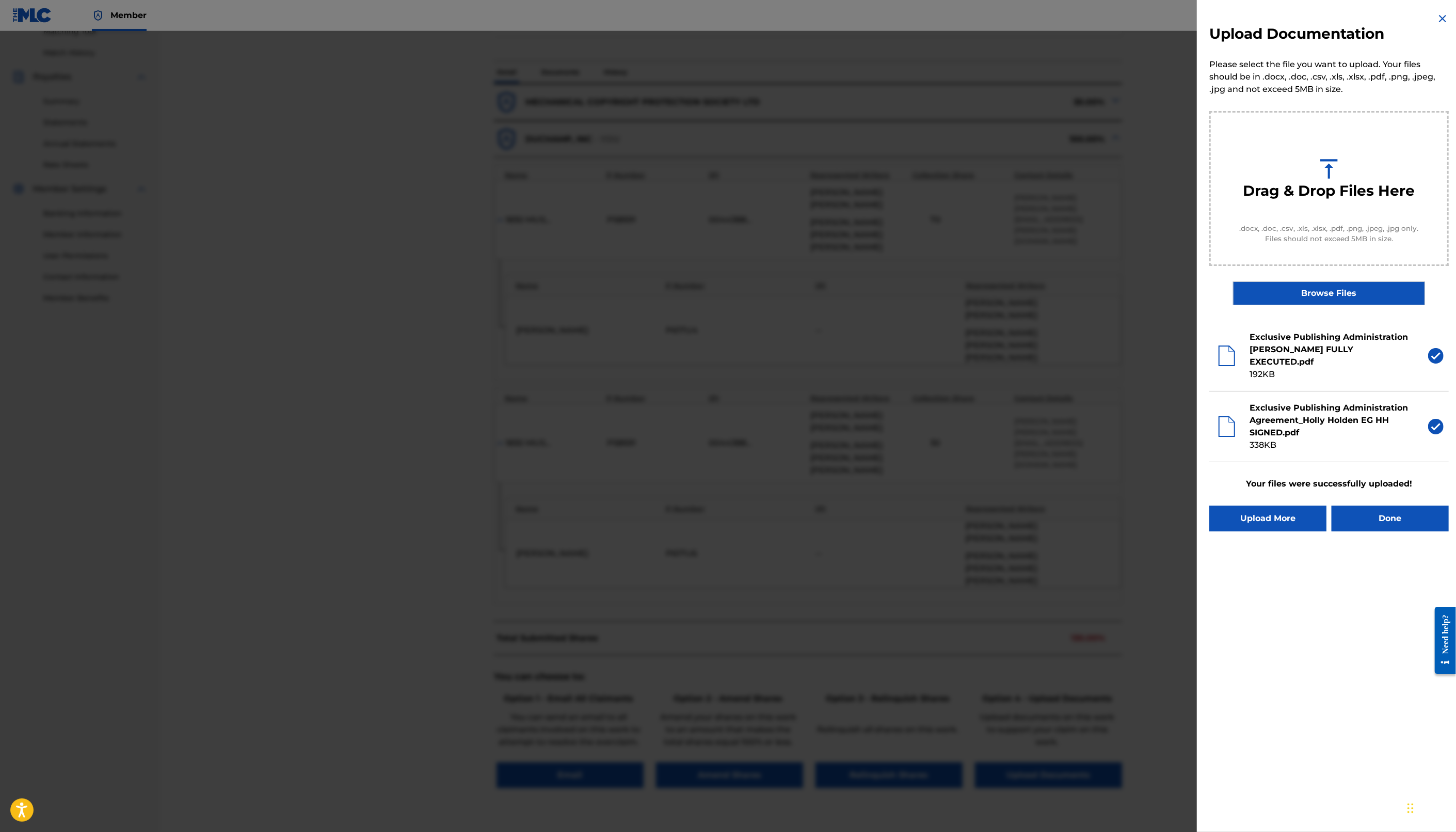
click at [1385, 522] on button "Done" at bounding box center [1390, 518] width 118 height 26
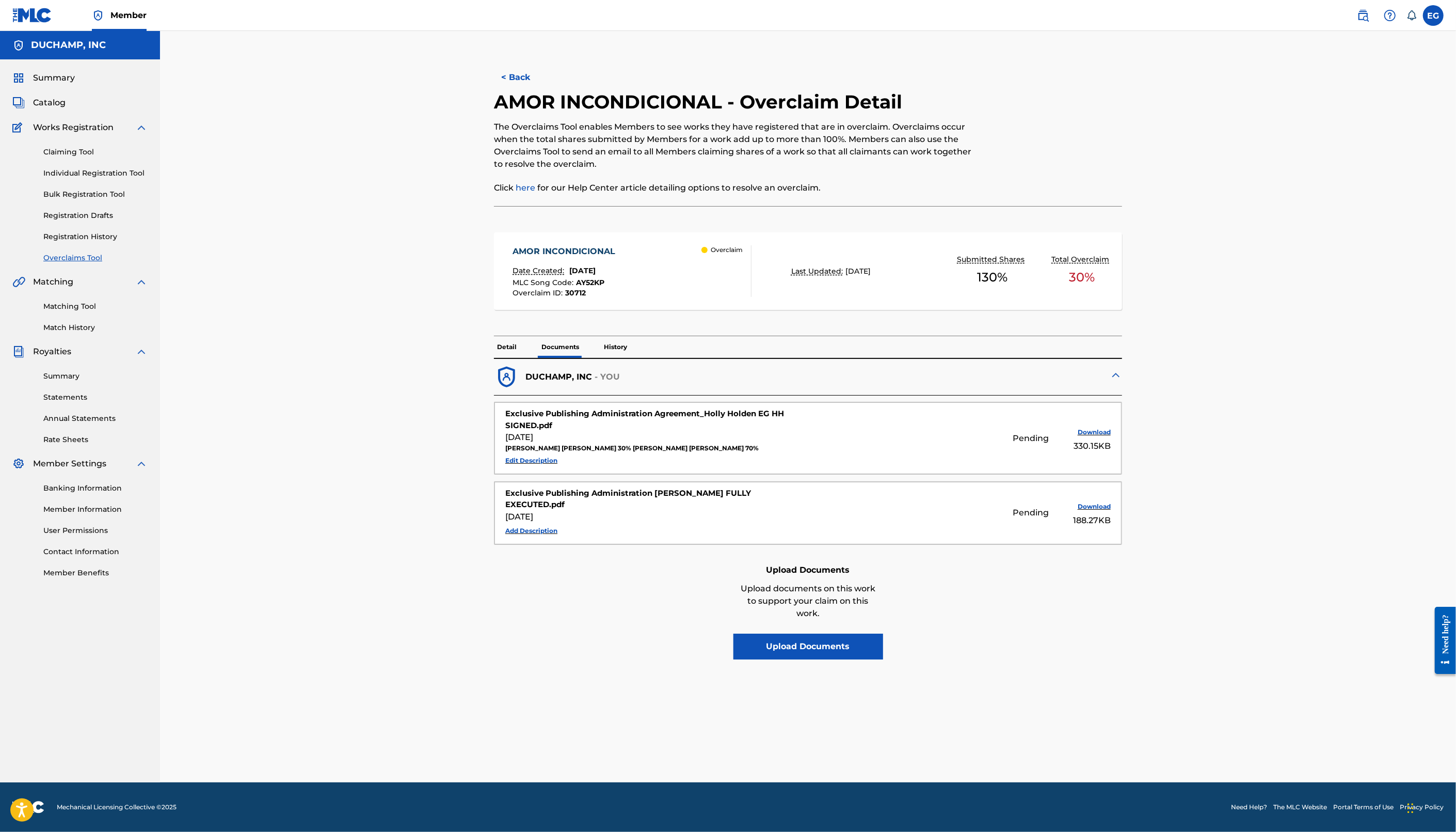
click at [522, 79] on button "< Back" at bounding box center [525, 78] width 62 height 26
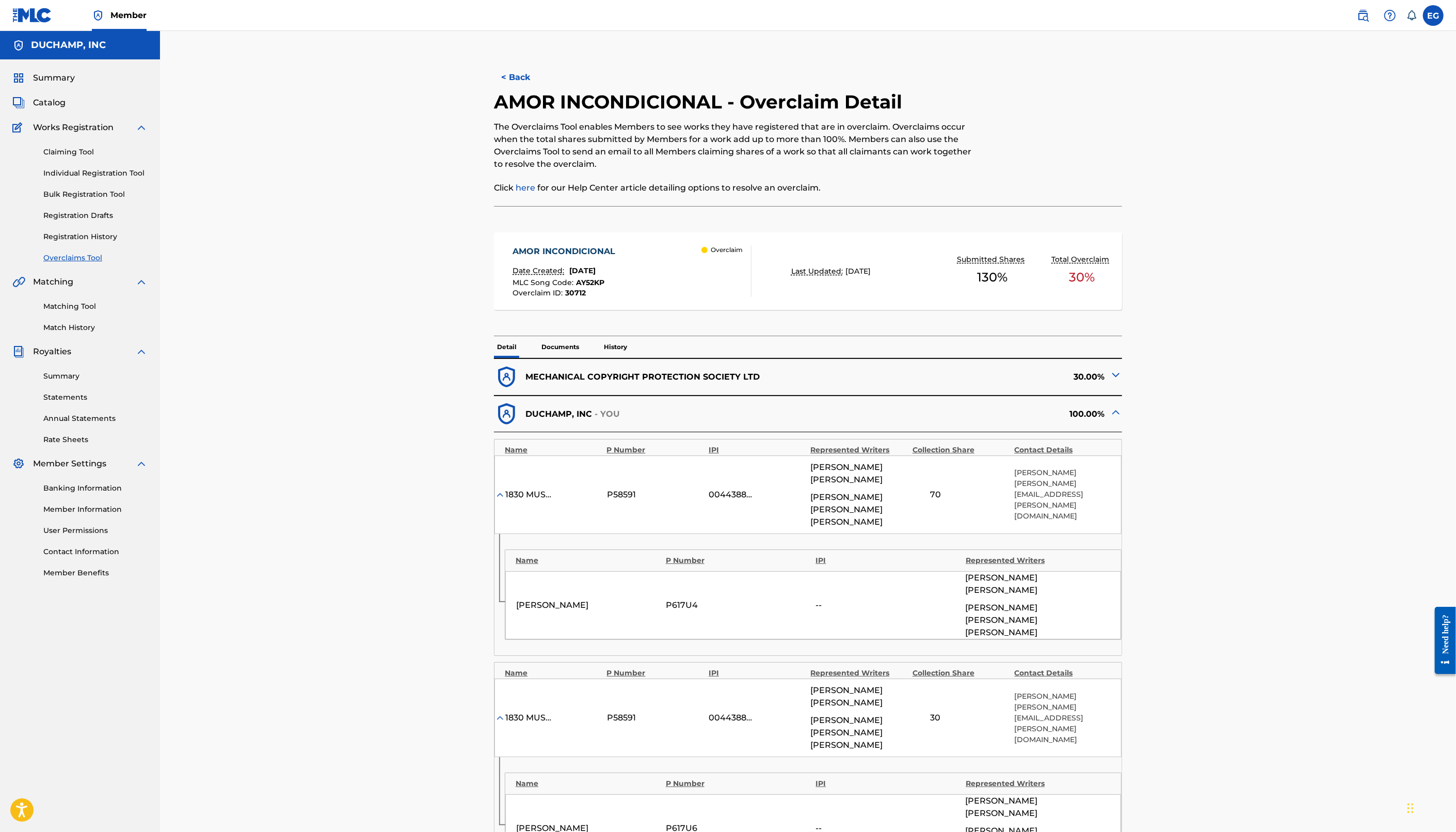
click at [517, 74] on button "< Back" at bounding box center [525, 78] width 62 height 26
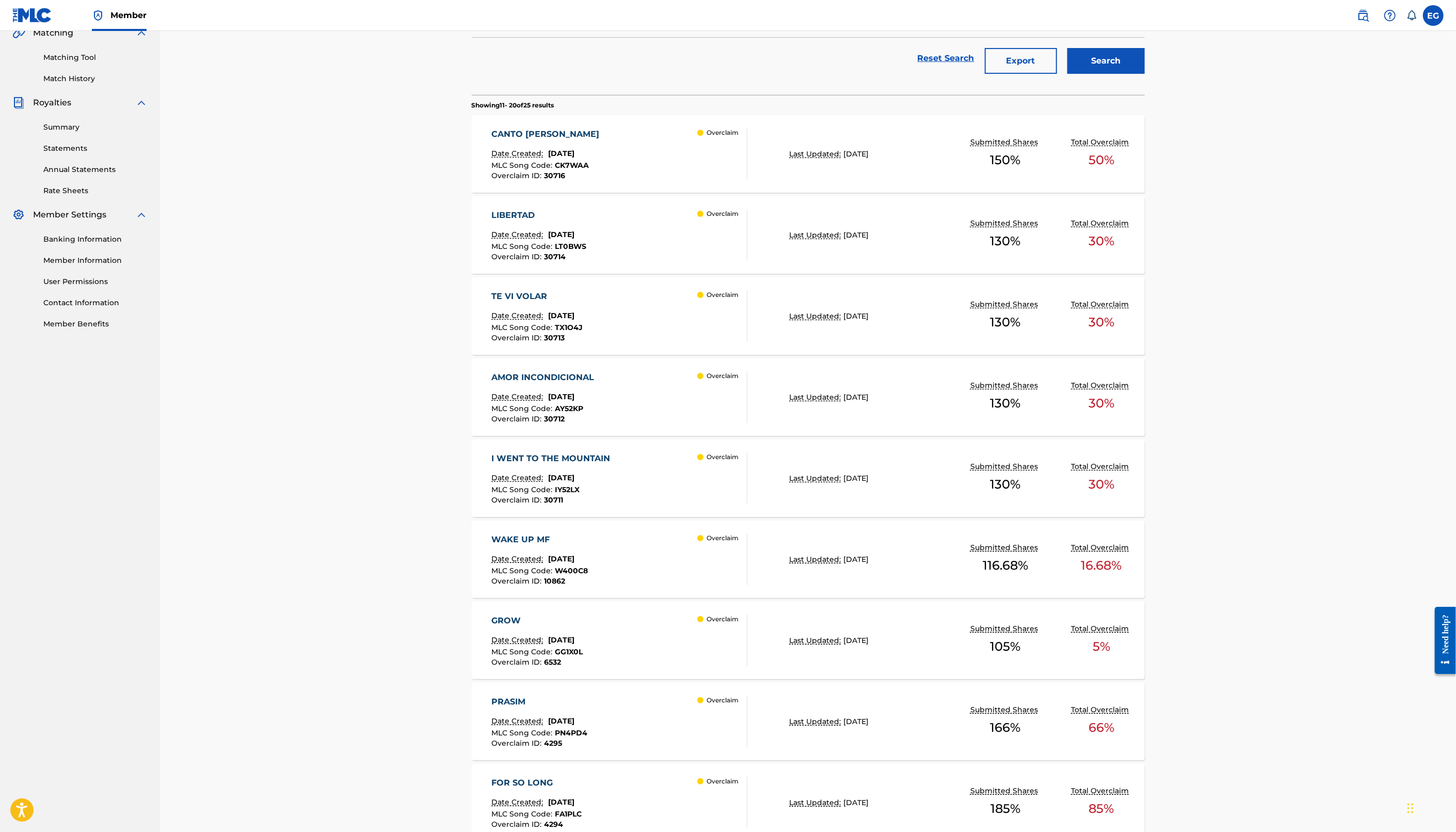
click at [625, 472] on div "I WENT TO THE MOUNTAIN Date Created: [DATE] MLC Song Code : IY52LX Overclaim ID…" at bounding box center [620, 478] width 256 height 52
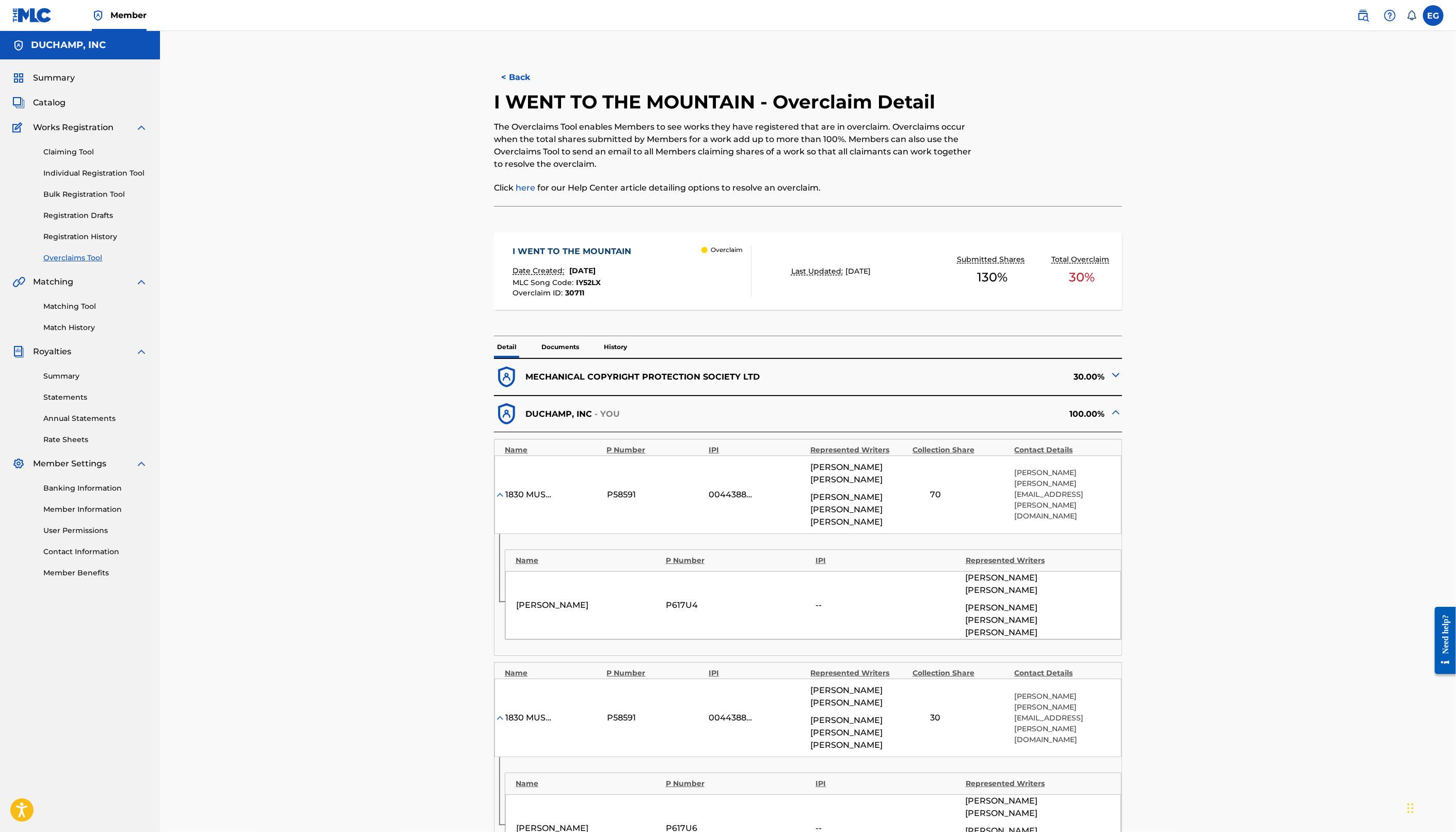
click at [578, 347] on p "Documents" at bounding box center [560, 346] width 44 height 22
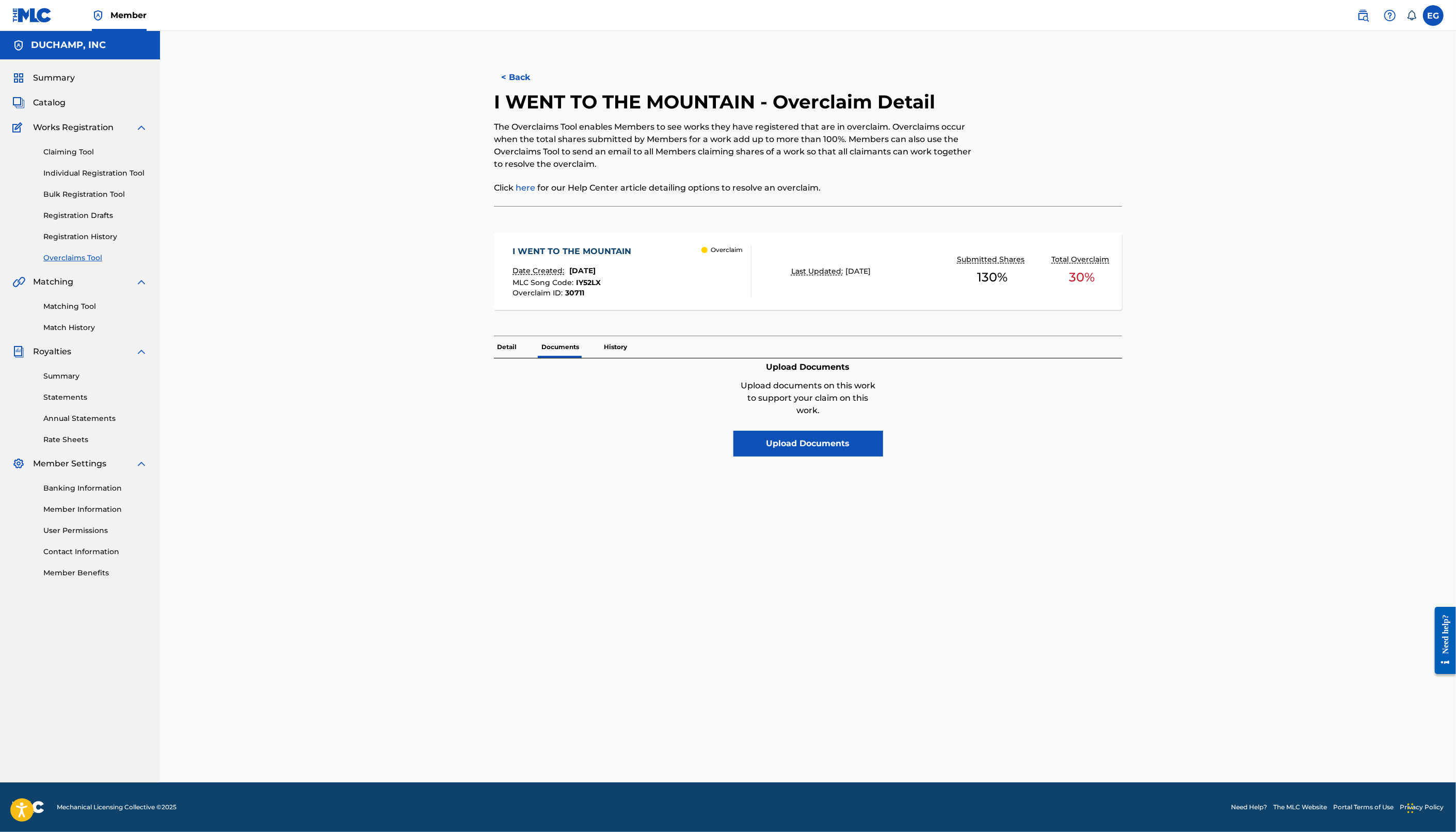
click at [503, 347] on p "Detail" at bounding box center [507, 346] width 26 height 22
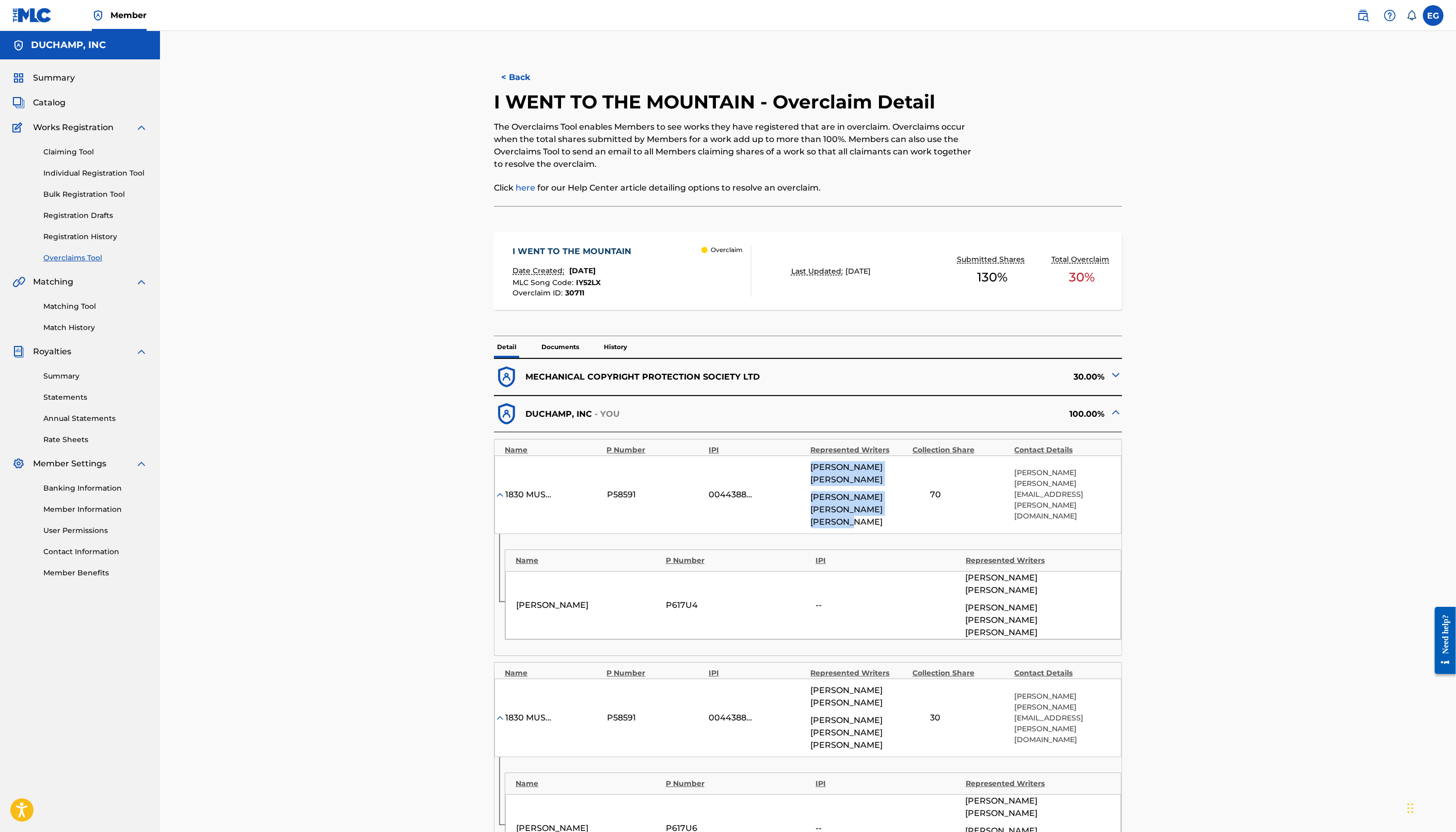
drag, startPoint x: 904, startPoint y: 506, endPoint x: 810, endPoint y: 469, distance: 101.0
click at [811, 469] on div "[PERSON_NAME] [PERSON_NAME] [PERSON_NAME] [PERSON_NAME]" at bounding box center [859, 494] width 97 height 67
copy div "[PERSON_NAME] [PERSON_NAME] [PERSON_NAME] [PERSON_NAME]"
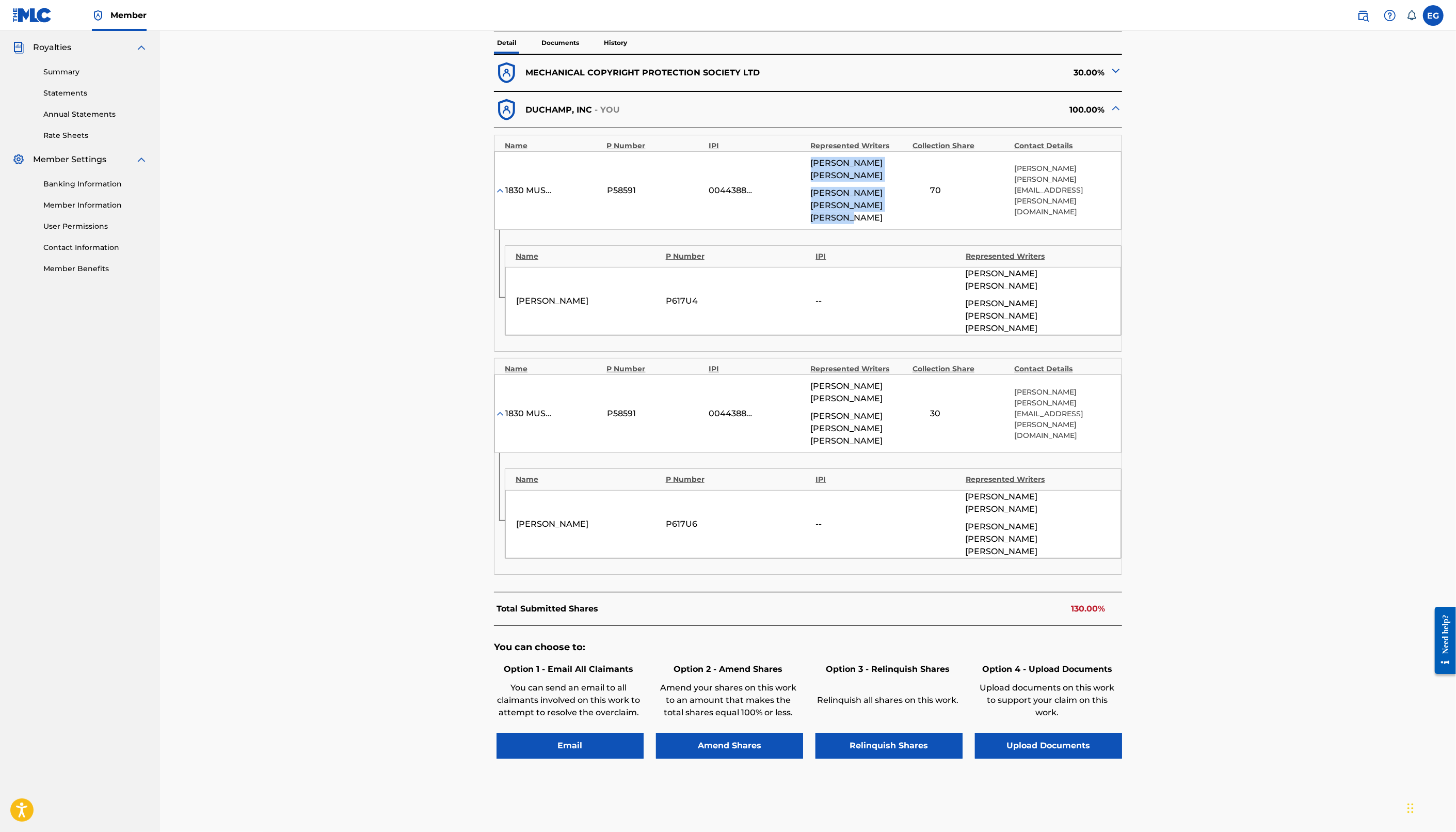
click at [1051, 733] on button "Upload Documents" at bounding box center [1048, 746] width 147 height 26
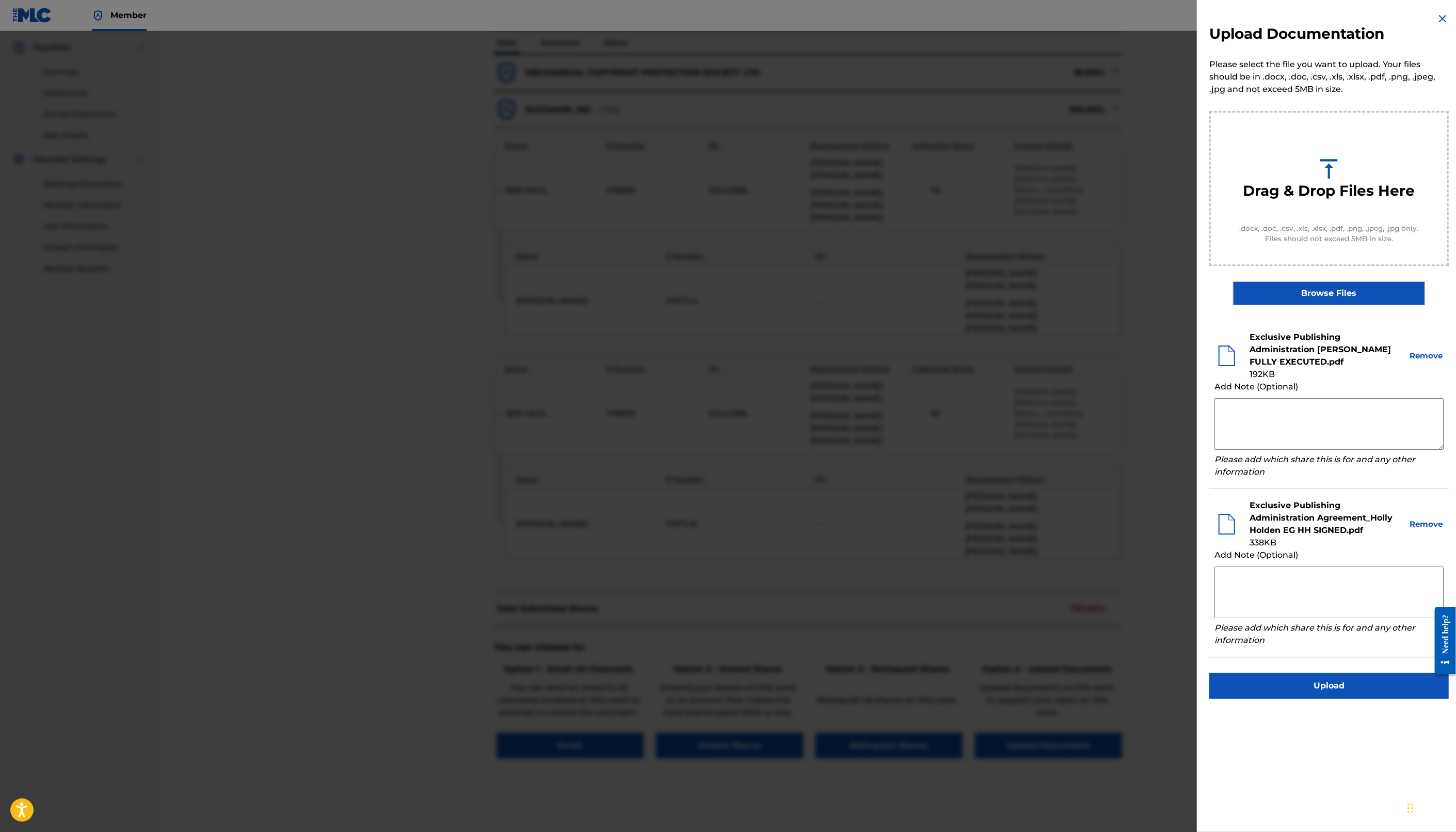
click at [1269, 579] on textarea at bounding box center [1329, 592] width 229 height 52
click at [1298, 582] on textarea at bounding box center [1329, 592] width 229 height 52
paste textarea "[PERSON_NAME] [PERSON_NAME] [PERSON_NAME] [PERSON_NAME]"
click at [1406, 574] on textarea "[PERSON_NAME] [PERSON_NAME] [PERSON_NAME] [PERSON_NAME]" at bounding box center [1329, 592] width 229 height 52
click at [1417, 587] on textarea "[PERSON_NAME] [PERSON_NAME] 30% [PERSON_NAME] [PERSON_NAME]" at bounding box center [1329, 592] width 229 height 52
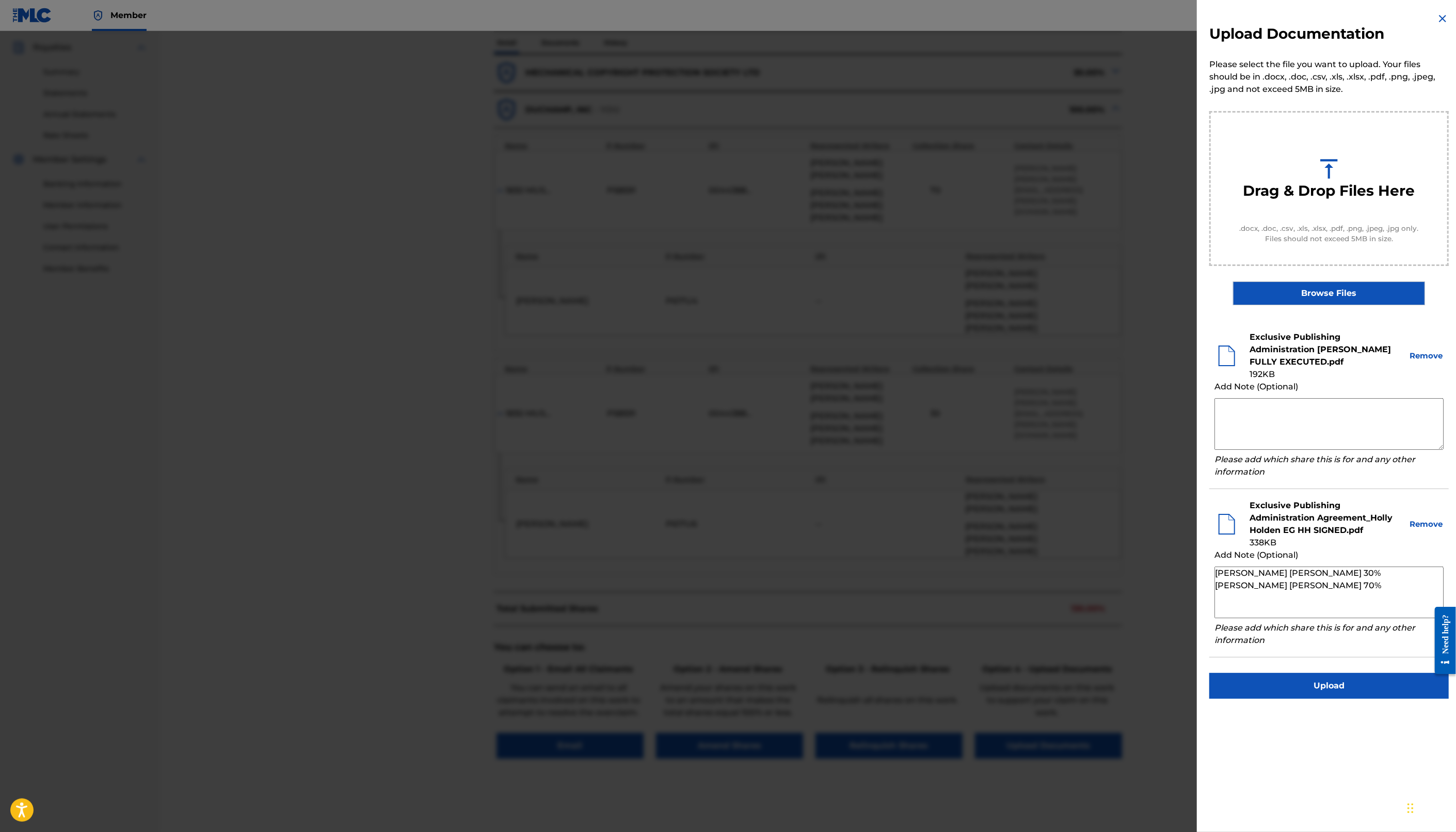
type textarea "[PERSON_NAME] [PERSON_NAME] 30% [PERSON_NAME] [PERSON_NAME] 70%"
click at [1351, 684] on button "Upload" at bounding box center [1328, 686] width 239 height 26
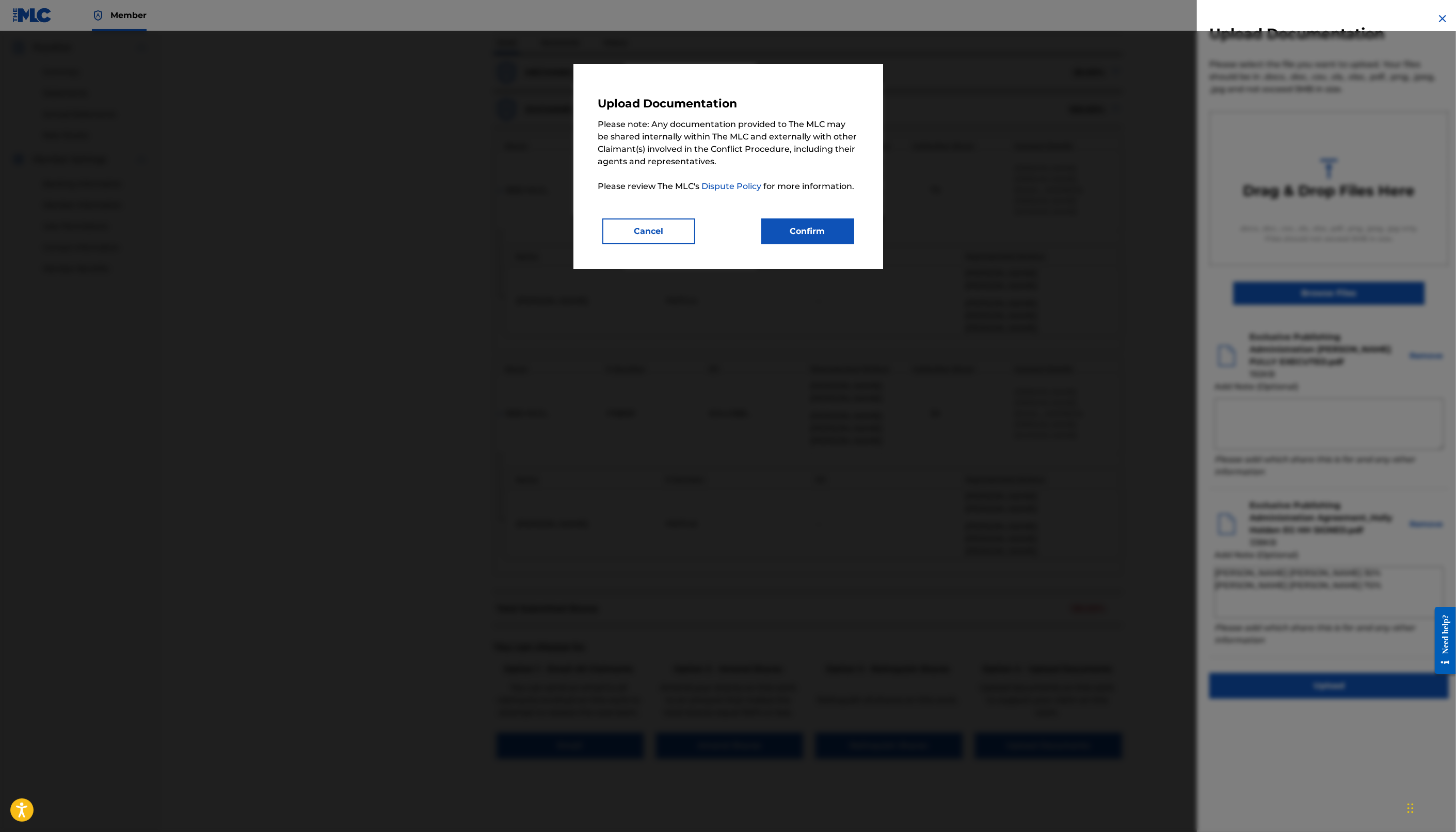
click at [819, 234] on button "Confirm" at bounding box center [808, 231] width 93 height 26
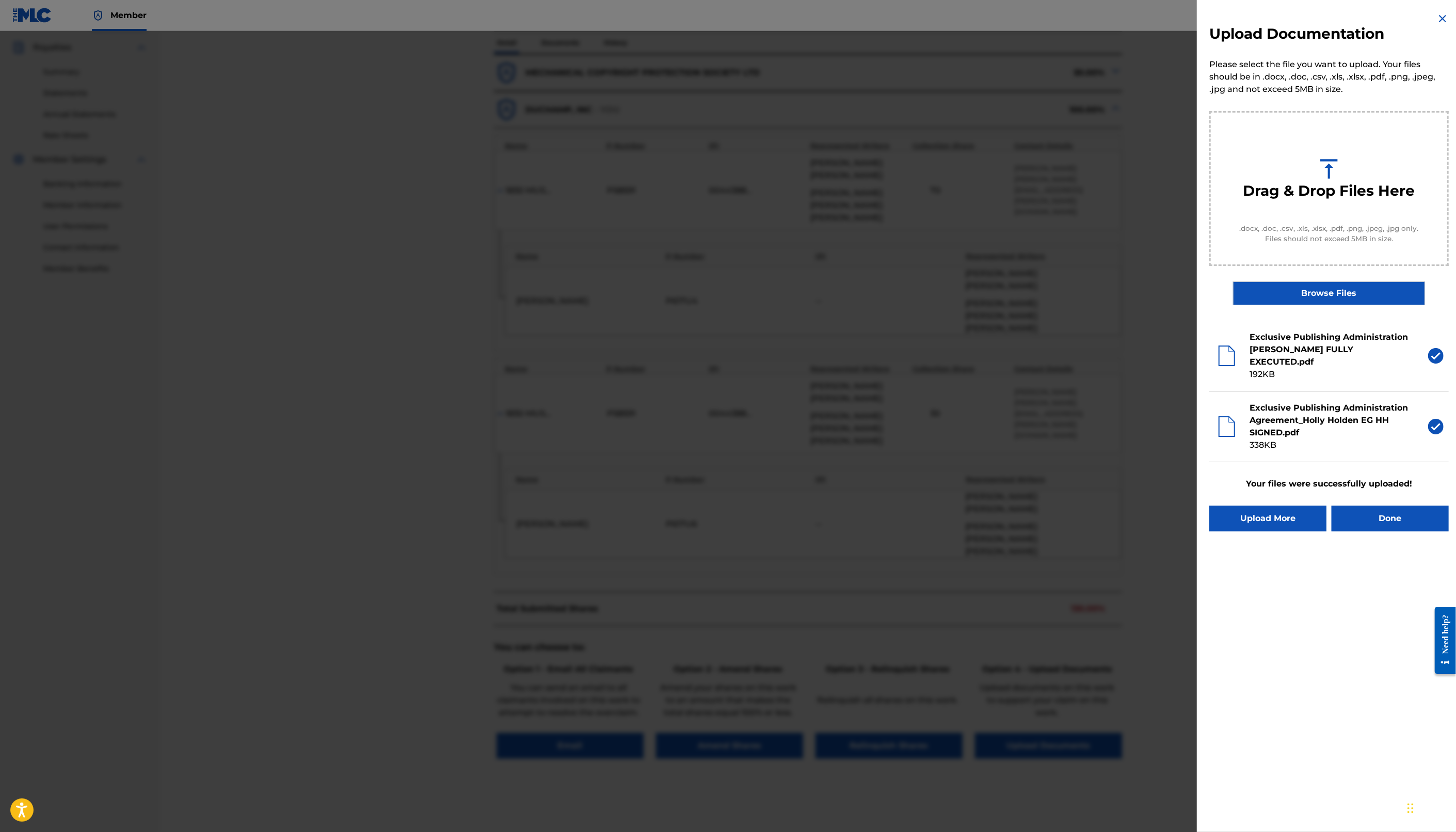
click at [1398, 510] on button "Done" at bounding box center [1390, 518] width 118 height 26
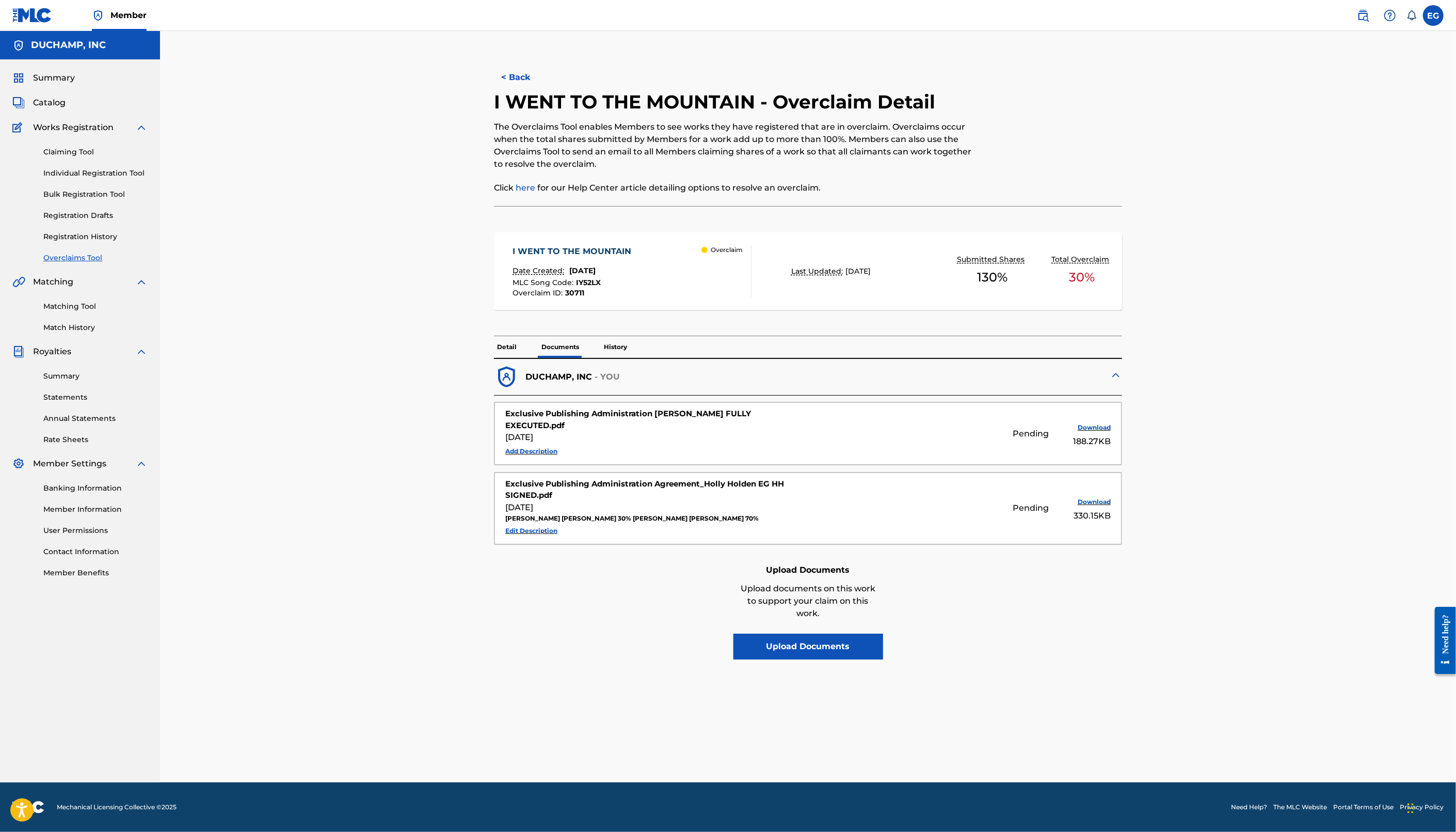
click at [524, 78] on button "< Back" at bounding box center [525, 78] width 62 height 26
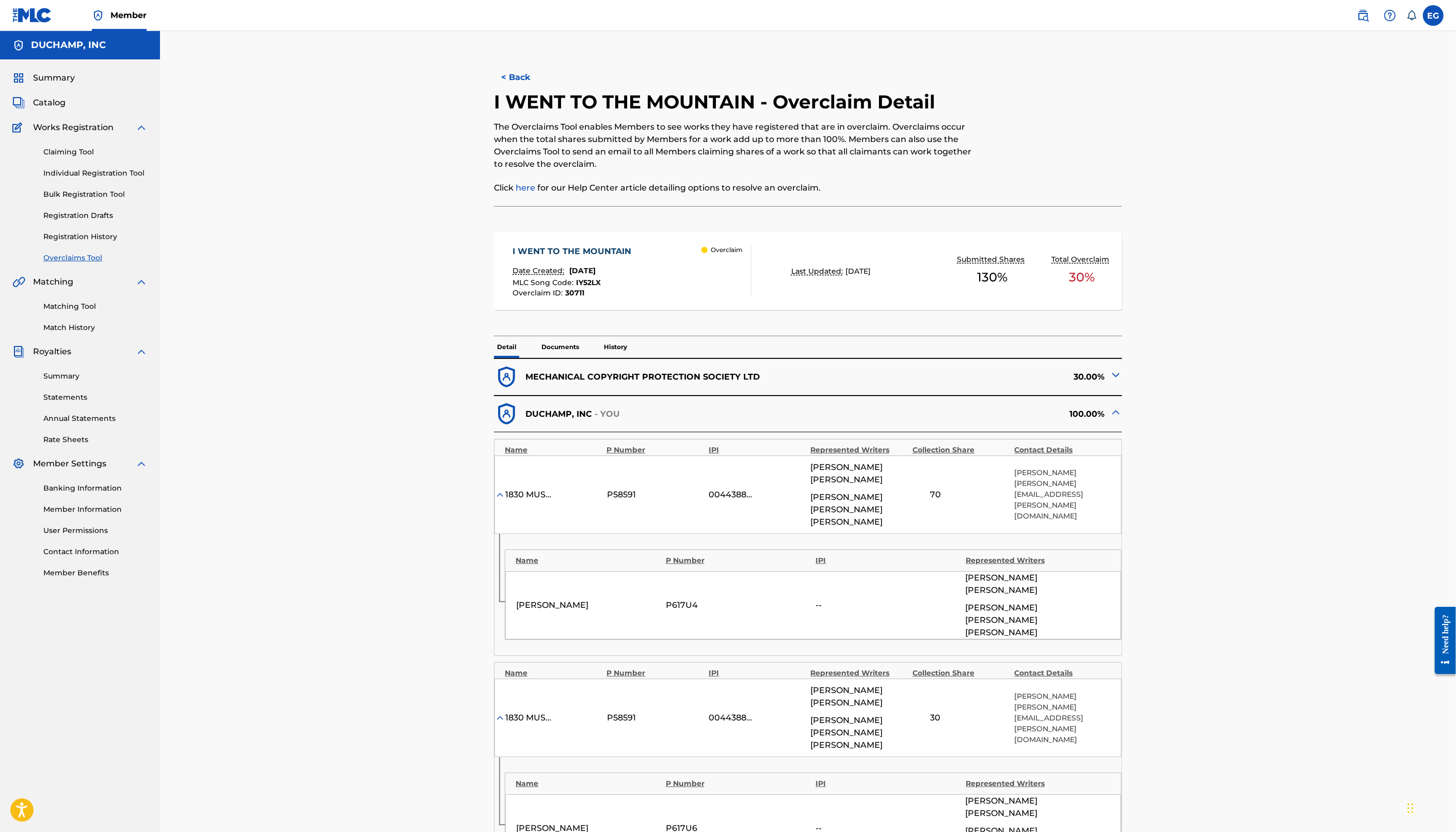
click at [509, 77] on button "< Back" at bounding box center [525, 78] width 62 height 26
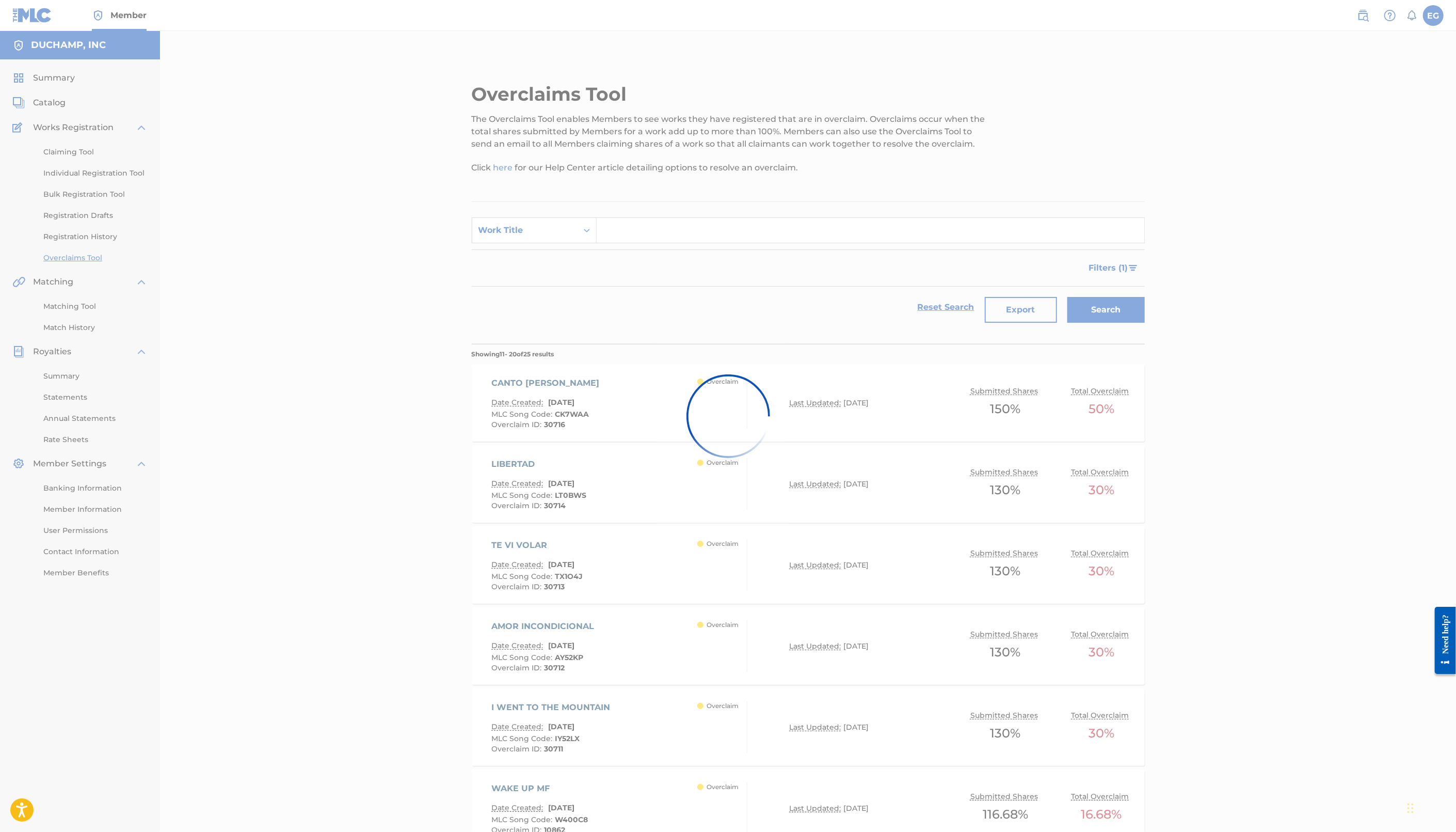
scroll to position [249, 0]
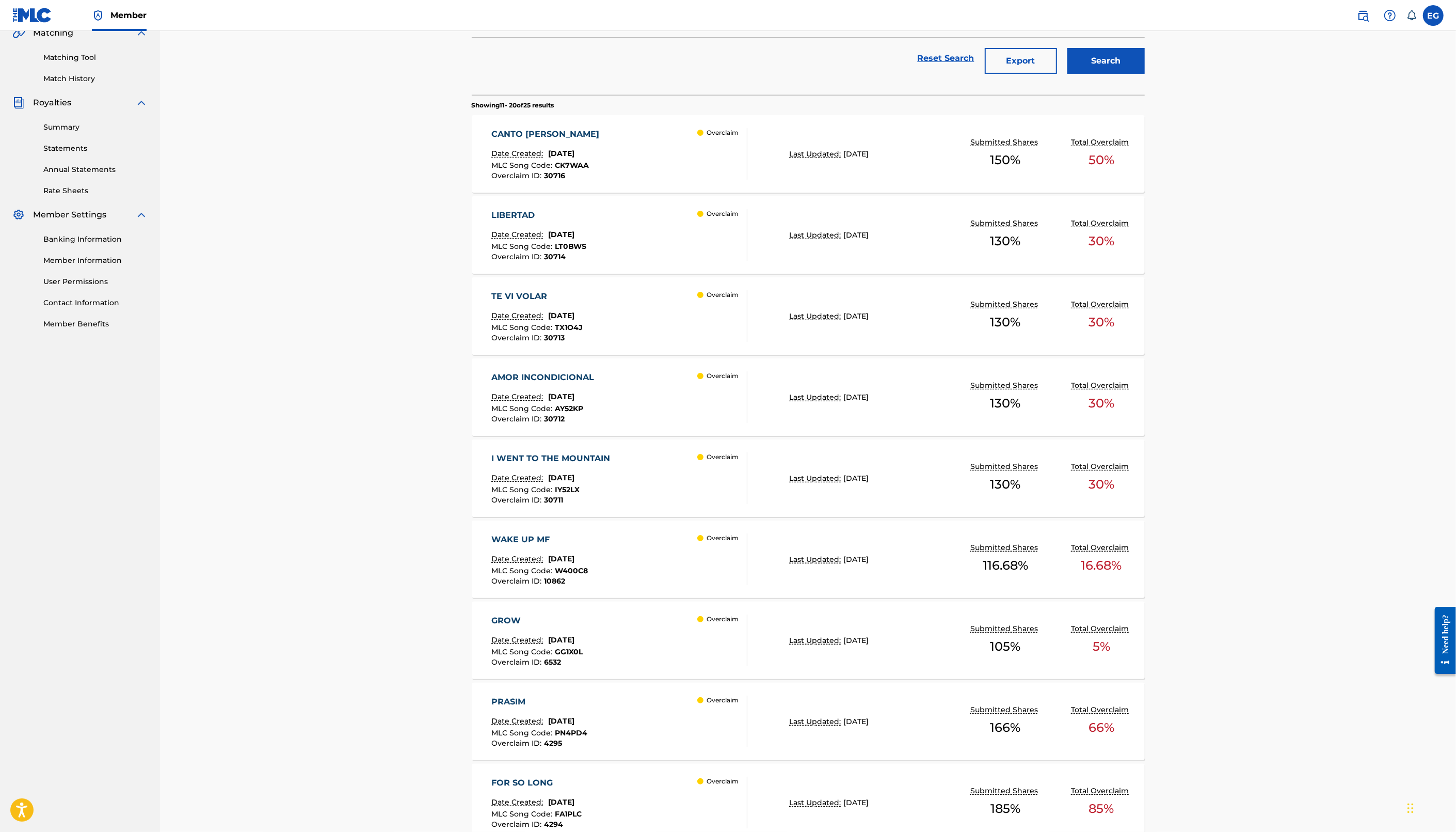
click at [588, 541] on div "WAKE UP MF" at bounding box center [540, 539] width 97 height 12
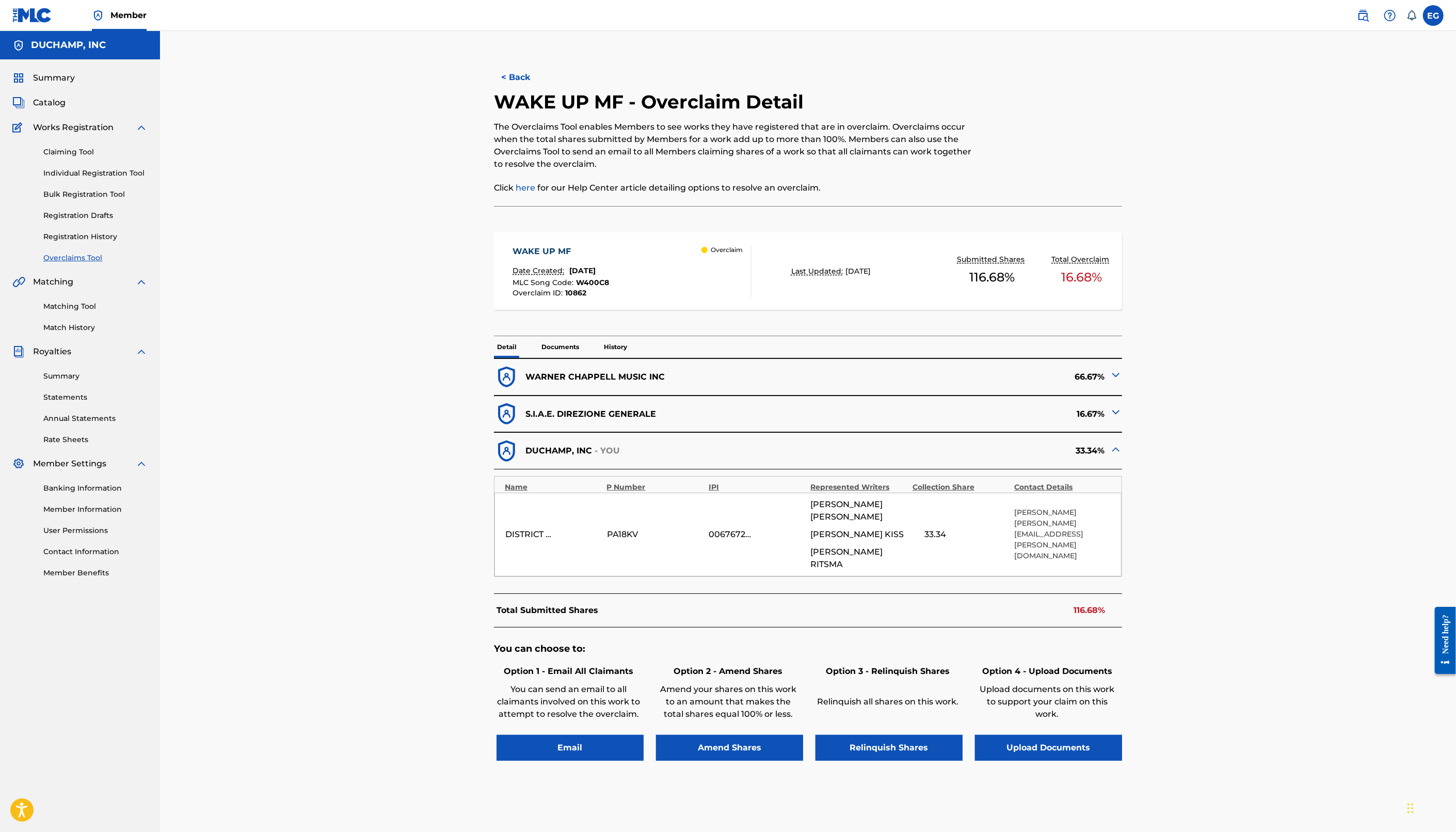
click at [527, 81] on button "< Back" at bounding box center [525, 78] width 62 height 26
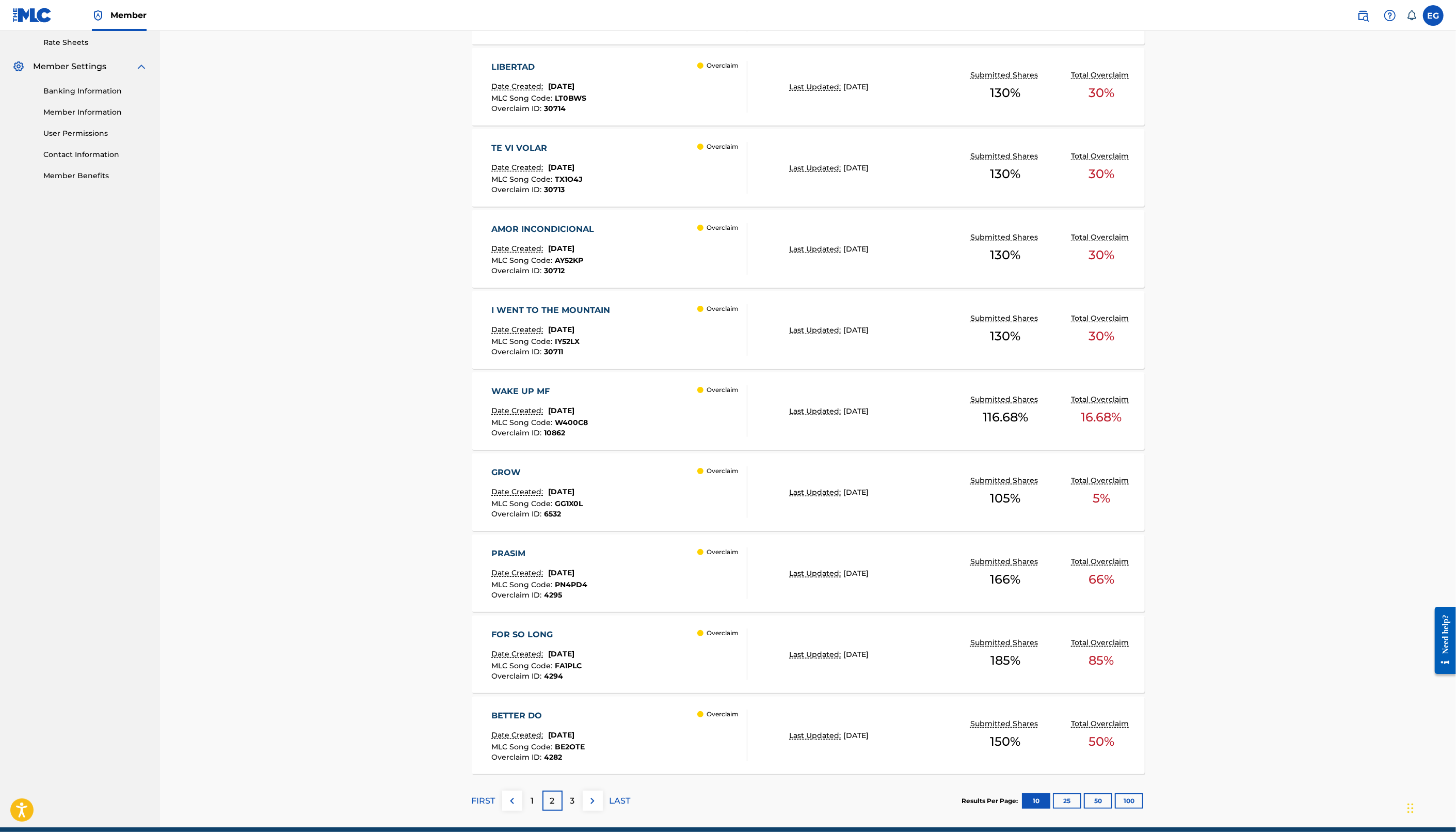
scroll to position [441, 0]
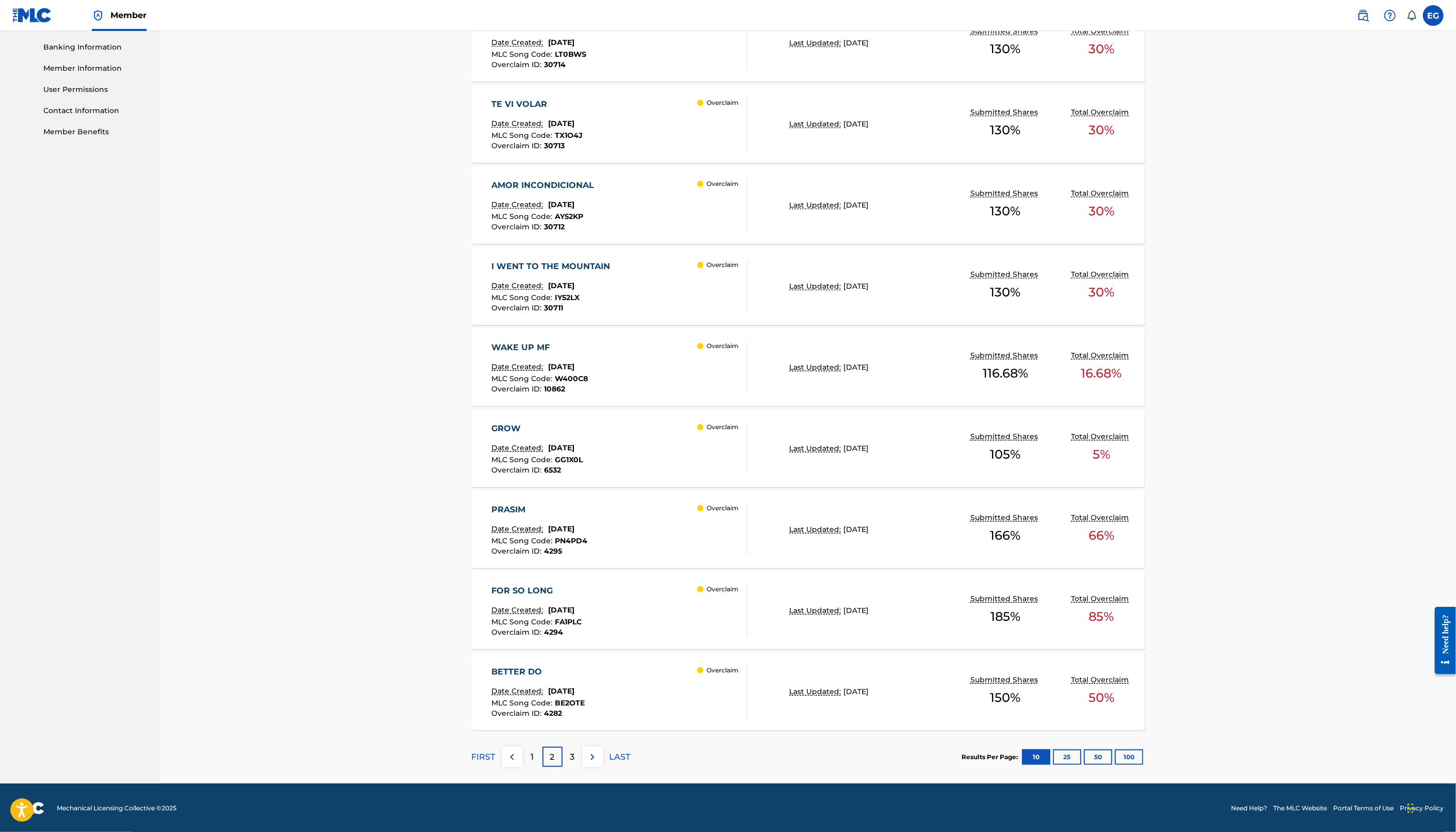
click at [579, 759] on div "3" at bounding box center [572, 756] width 20 height 20
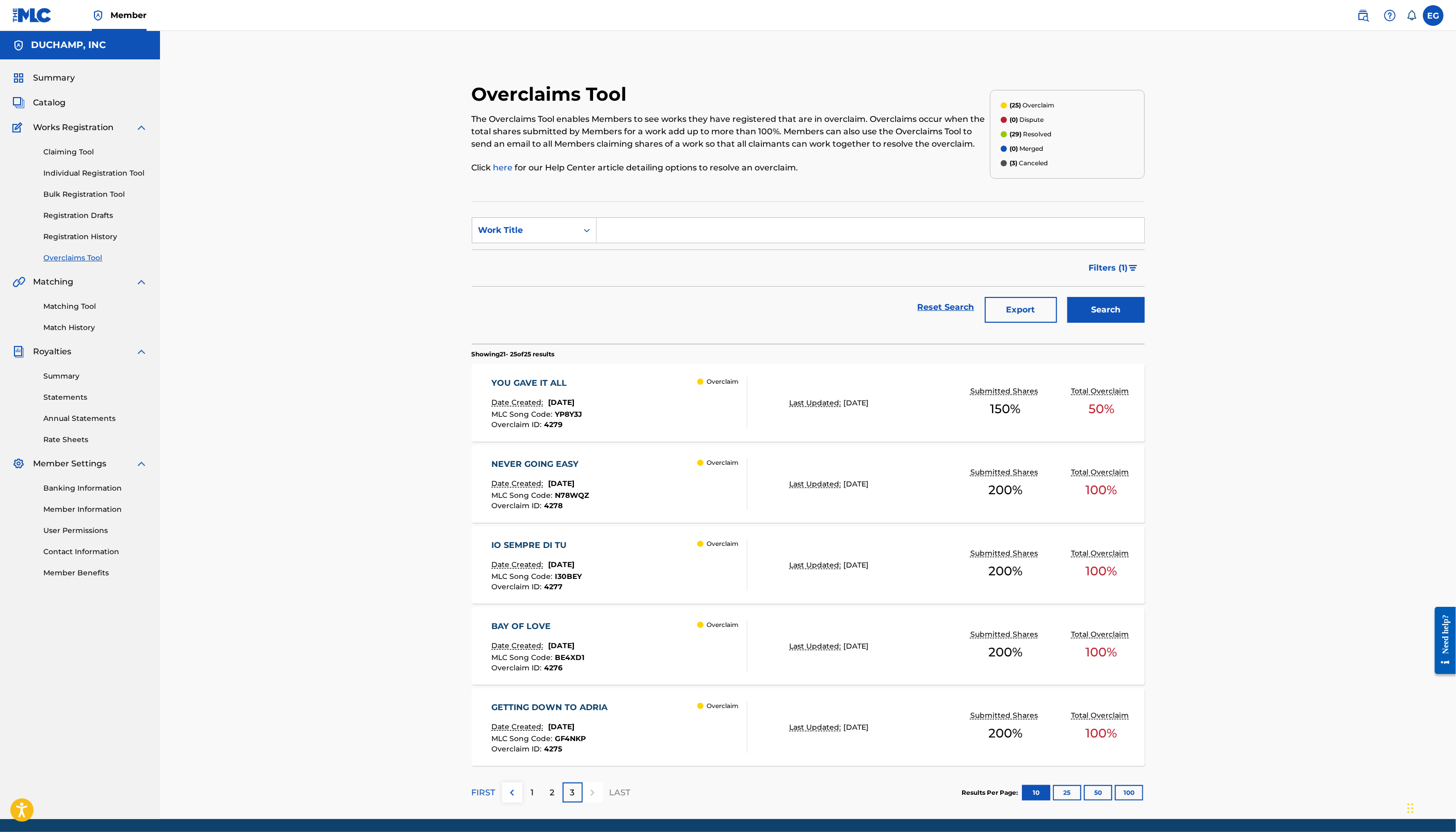
click at [625, 480] on div "NEVER GOING EASY Date Created: [DATE] MLC Song Code : N78WQZ Overclaim ID : 427…" at bounding box center [620, 484] width 256 height 52
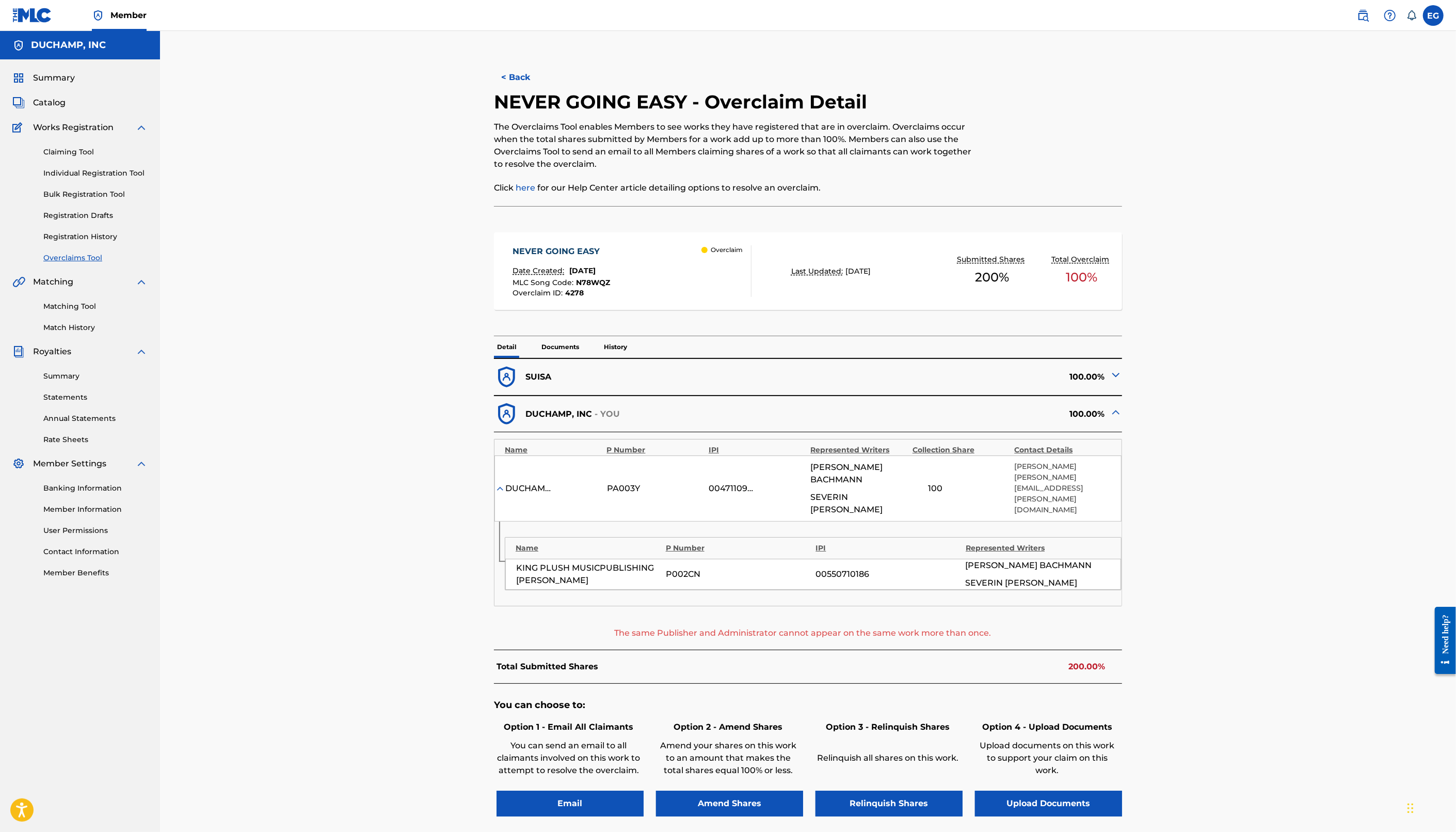
click at [517, 78] on button "< Back" at bounding box center [525, 78] width 62 height 26
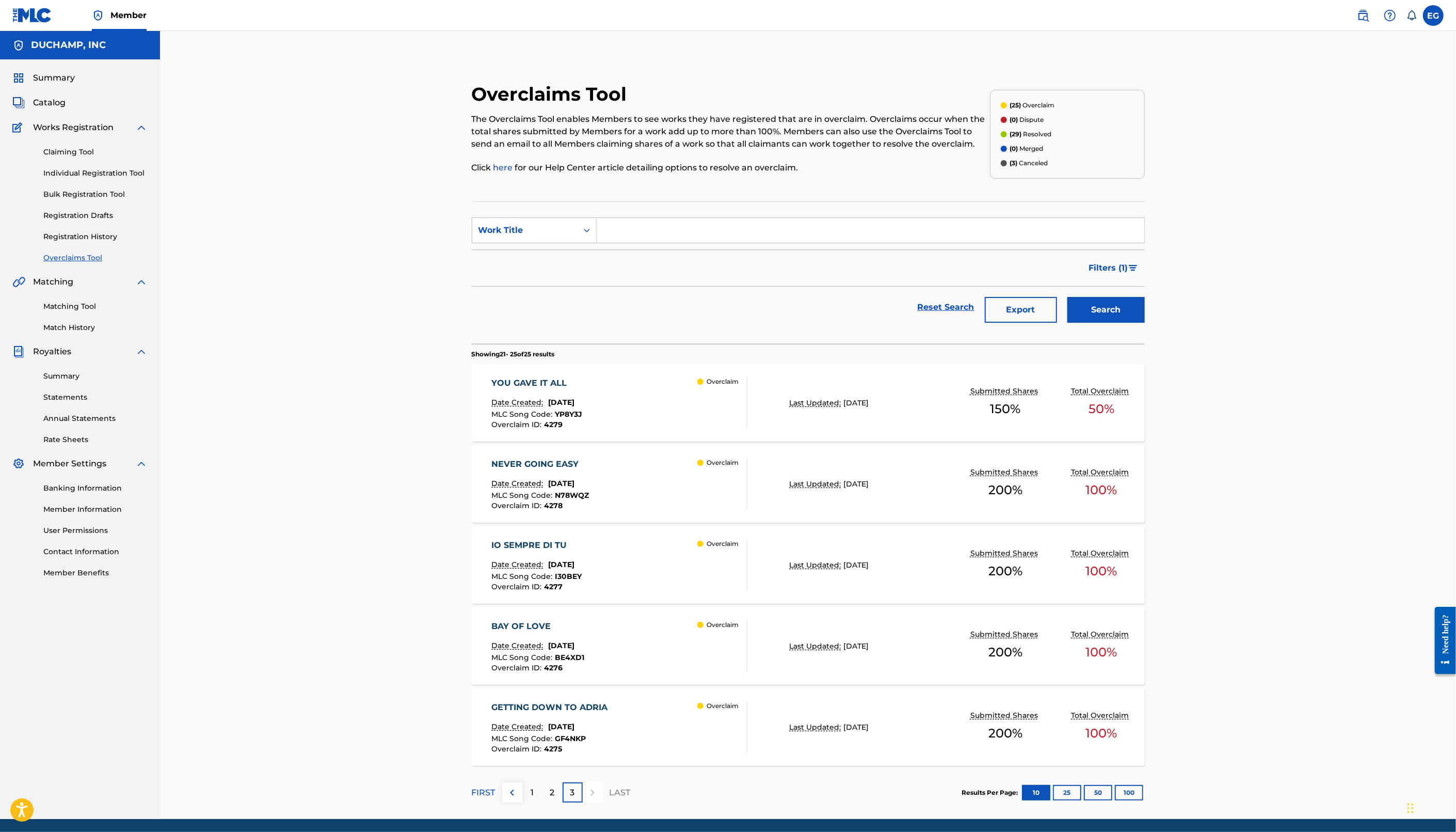
click at [73, 322] on link "Match History" at bounding box center [95, 328] width 104 height 11
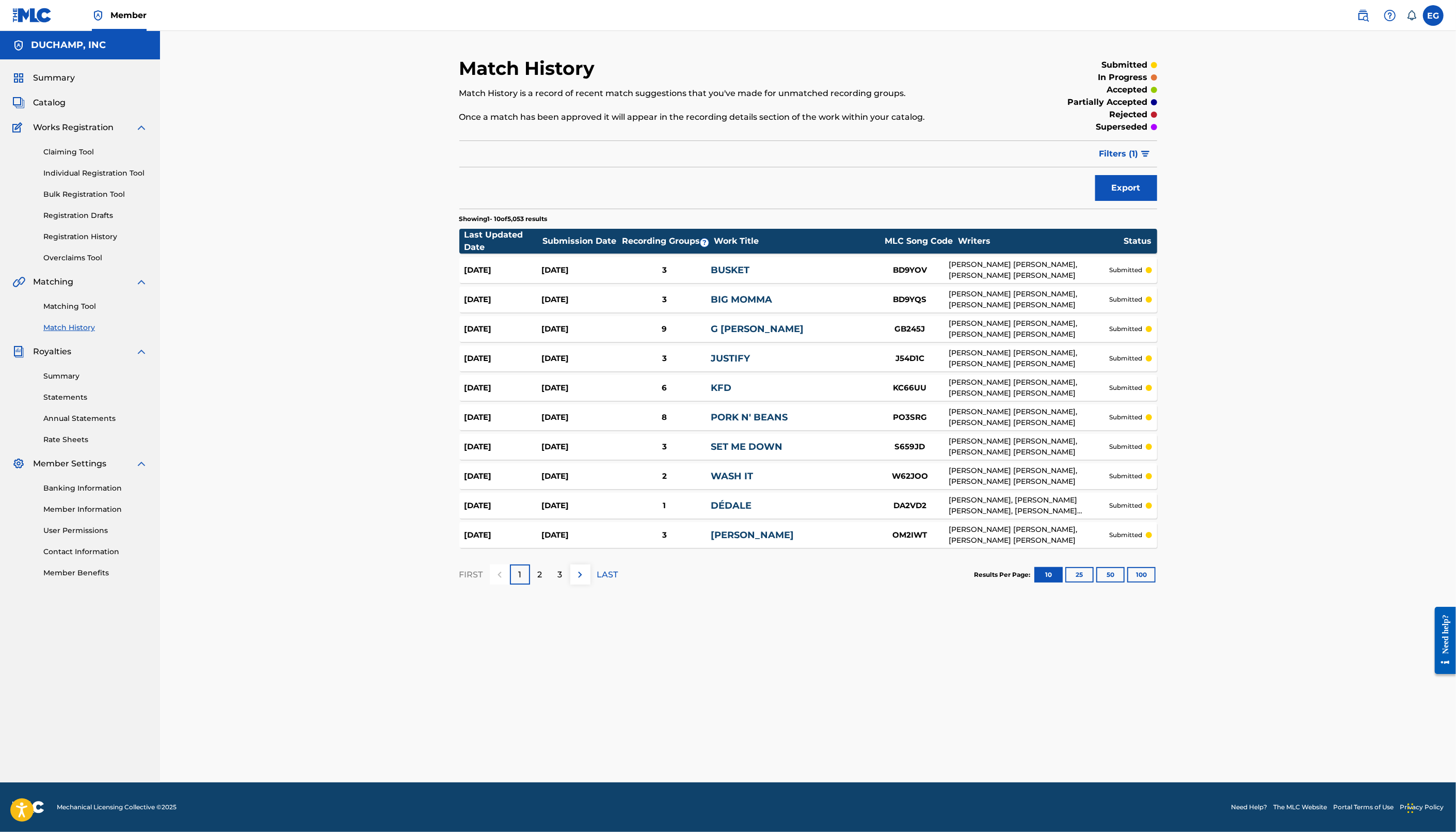
click at [1141, 574] on button "100" at bounding box center [1141, 574] width 28 height 15
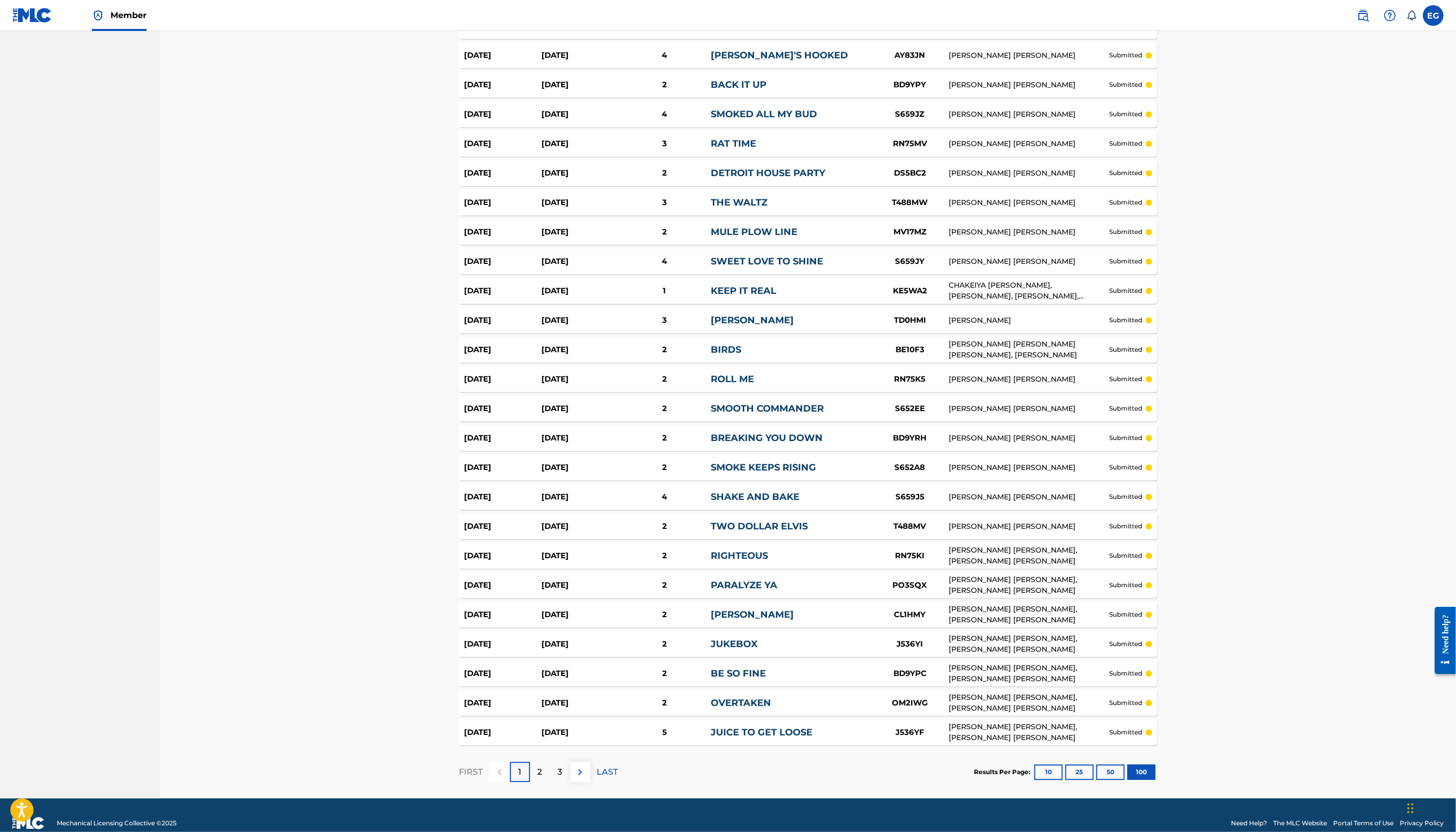
scroll to position [2474, 0]
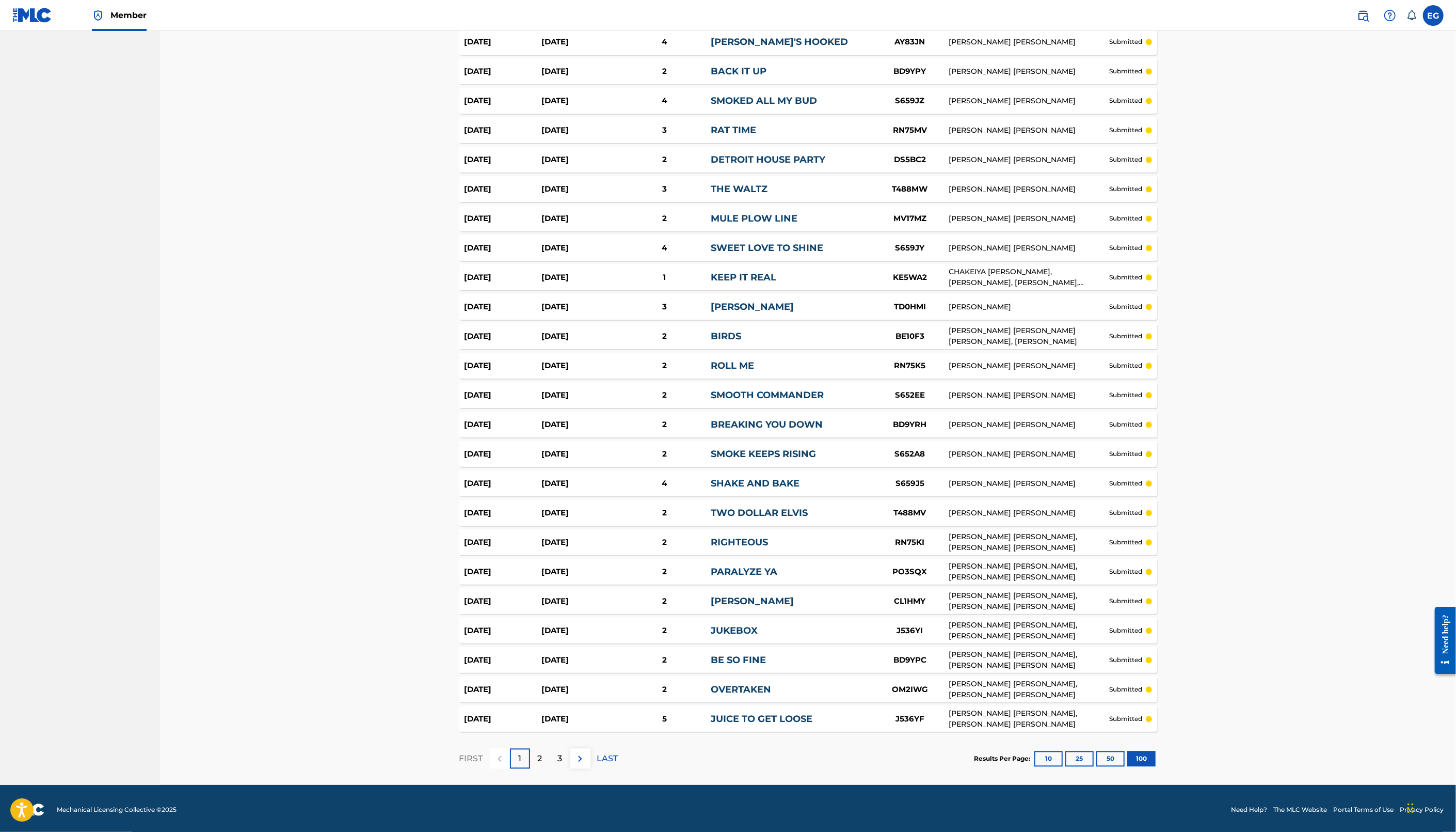
click at [541, 759] on p "2" at bounding box center [541, 758] width 5 height 12
click at [559, 752] on p "3" at bounding box center [560, 758] width 5 height 12
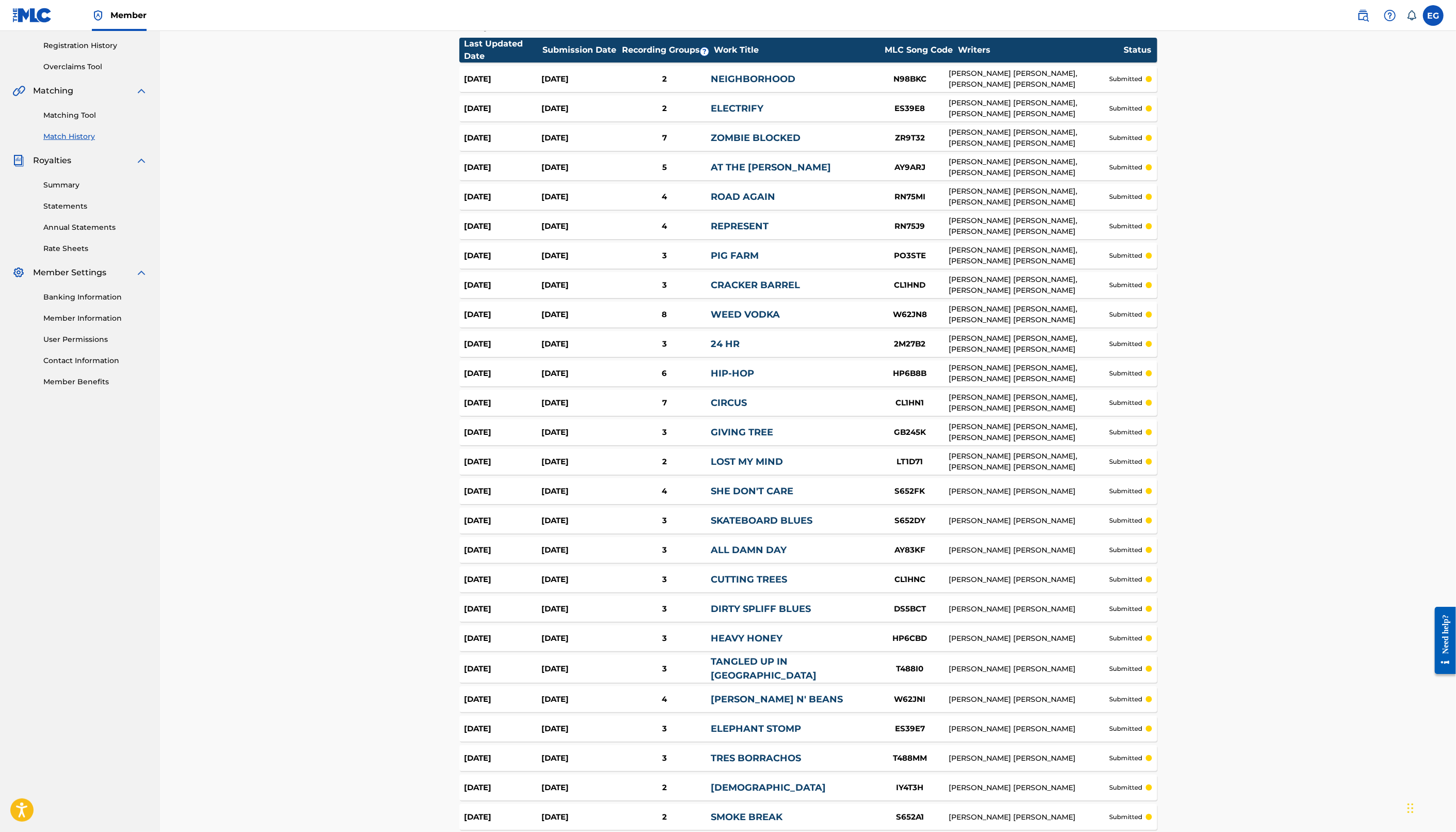
scroll to position [0, 0]
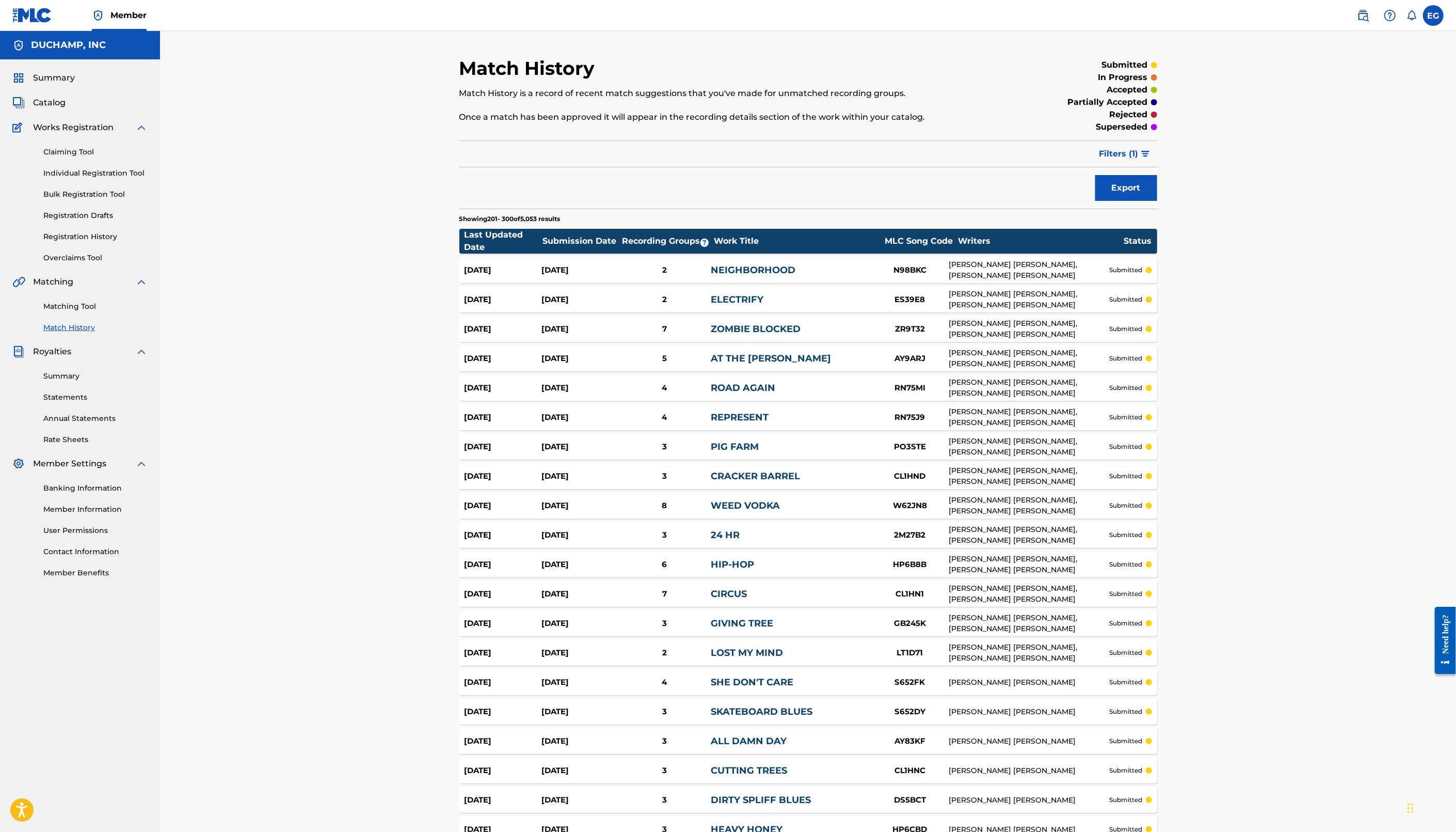
click at [73, 309] on link "Matching Tool" at bounding box center [95, 306] width 104 height 11
